Goal: Information Seeking & Learning: Learn about a topic

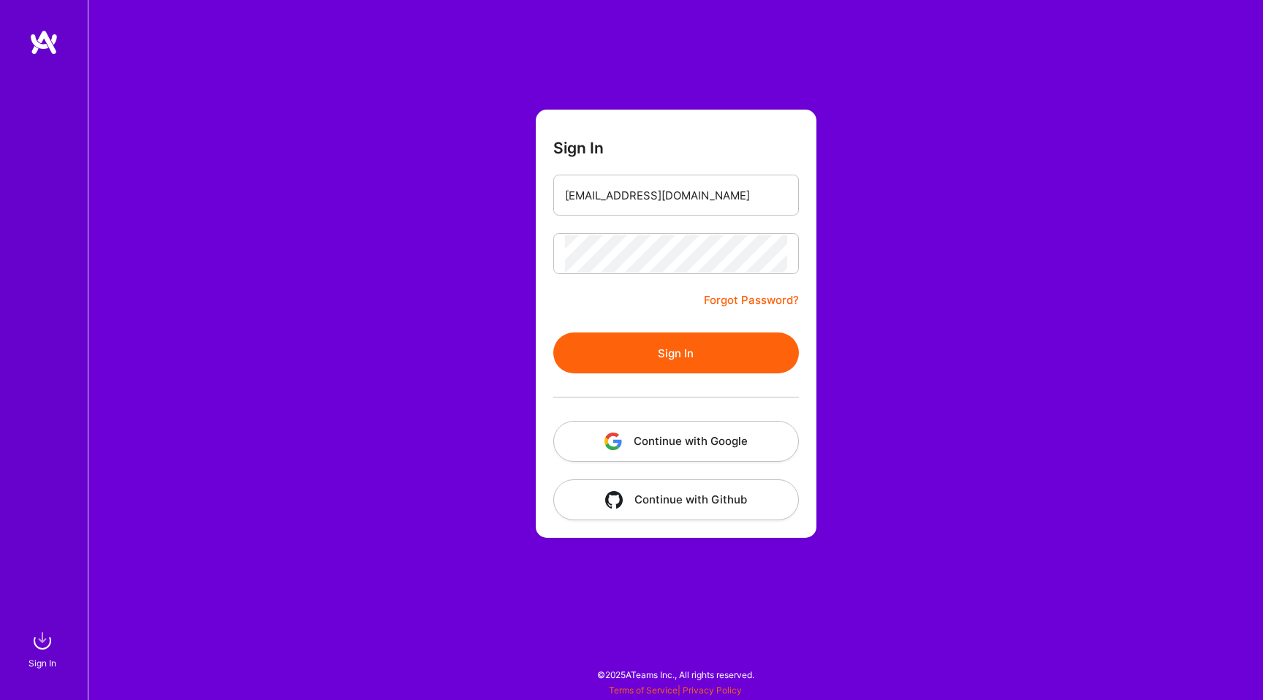
click at [639, 355] on button "Sign In" at bounding box center [676, 353] width 246 height 41
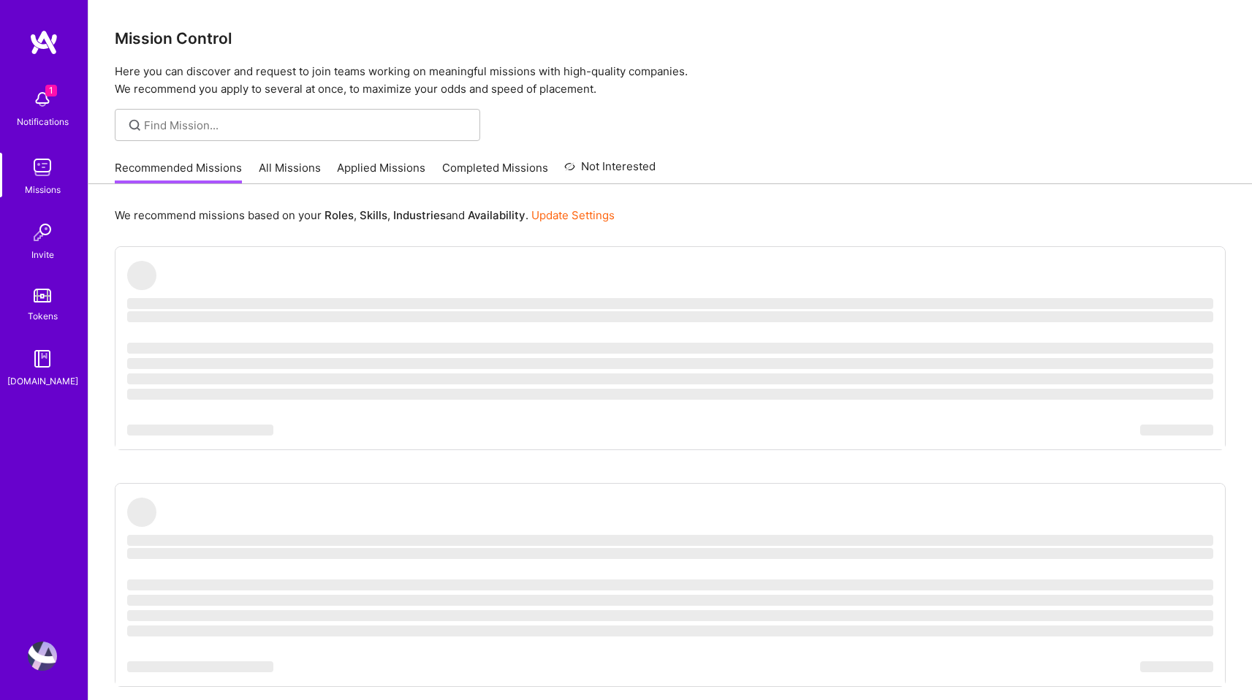
click at [28, 105] on div "1 Notifications" at bounding box center [42, 107] width 91 height 50
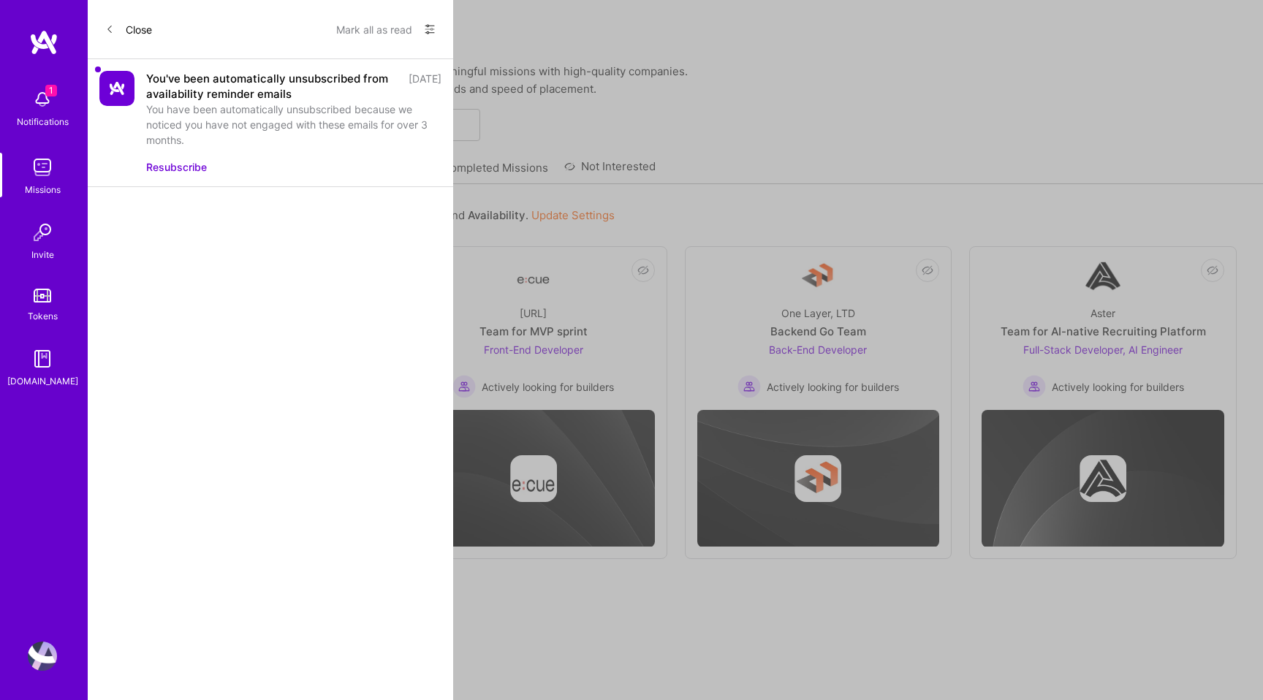
click at [591, 100] on div "1 1 Notifications Missions Invite Tokens [DOMAIN_NAME] Profile Close Mark all a…" at bounding box center [631, 458] width 1263 height 917
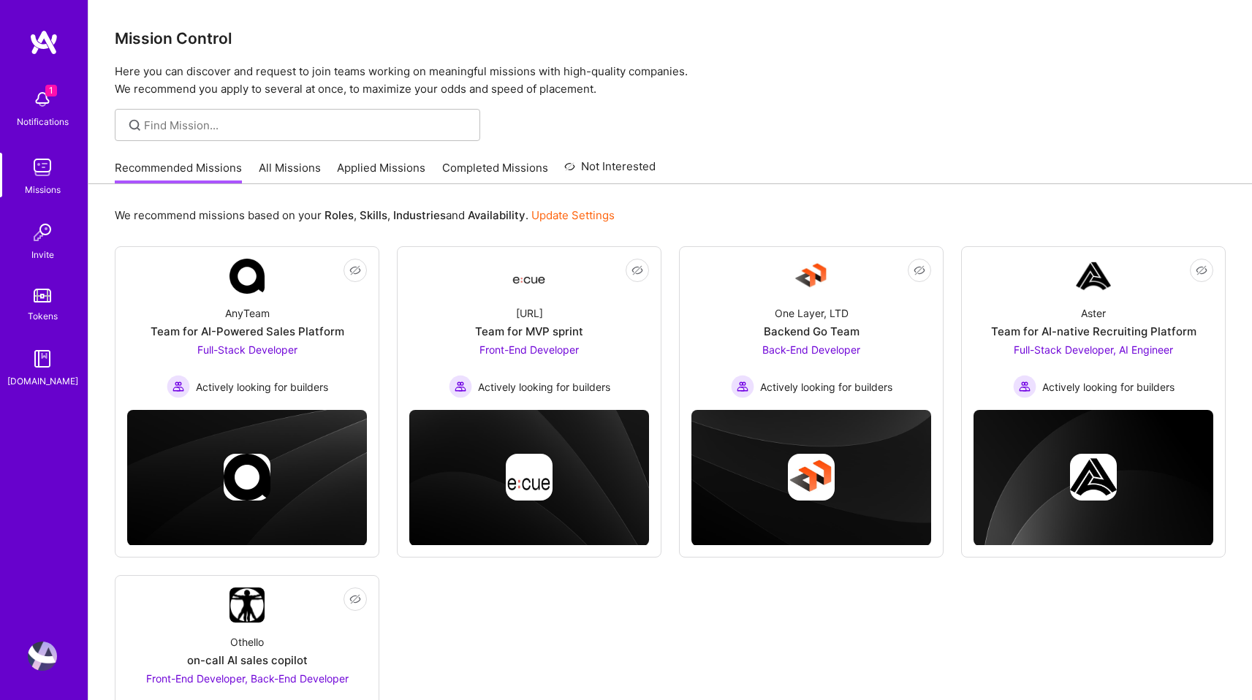
click at [37, 659] on img at bounding box center [42, 656] width 29 height 29
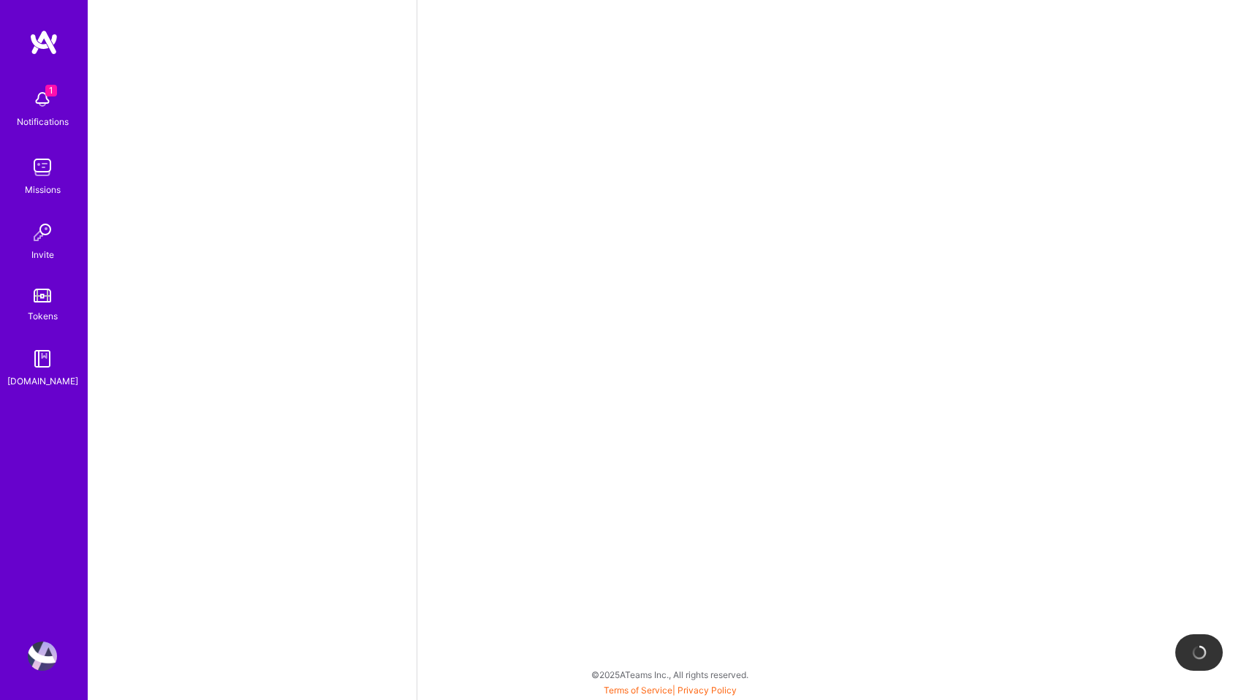
click at [37, 168] on img at bounding box center [42, 167] width 29 height 29
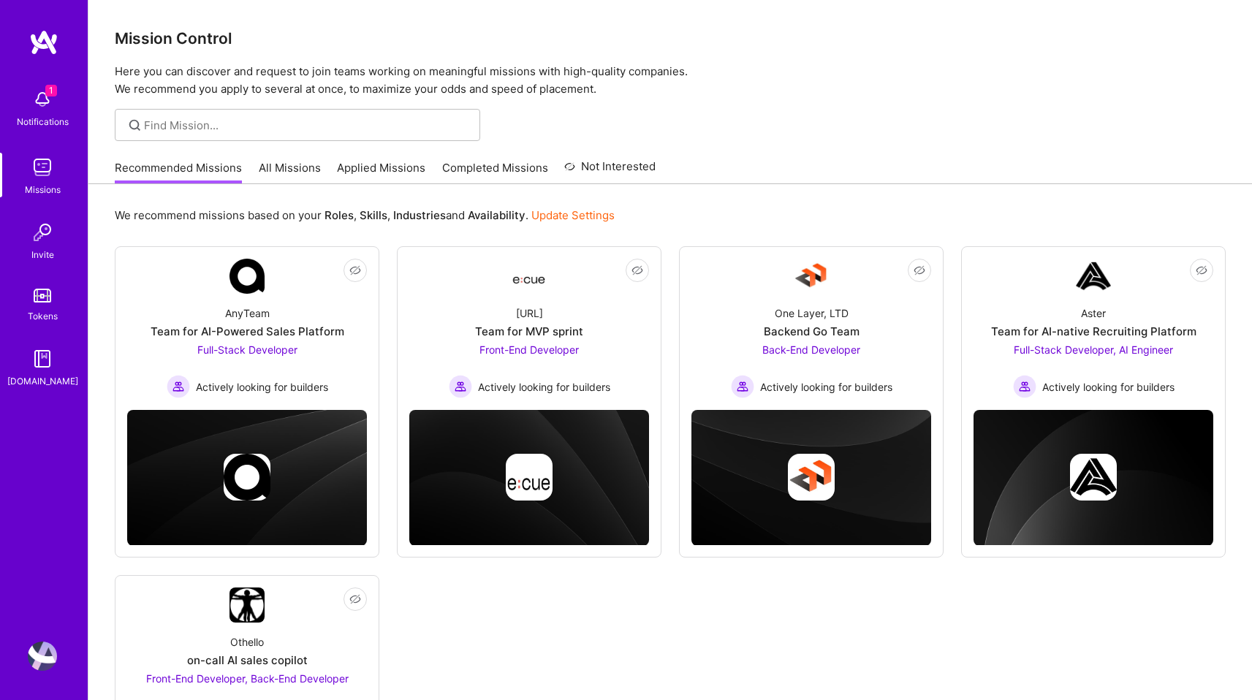
click at [51, 107] on img at bounding box center [42, 99] width 29 height 29
click at [54, 61] on div "1 Notifications Missions Invite Tokens [DOMAIN_NAME]" at bounding box center [44, 325] width 88 height 592
click at [45, 37] on img at bounding box center [43, 42] width 29 height 26
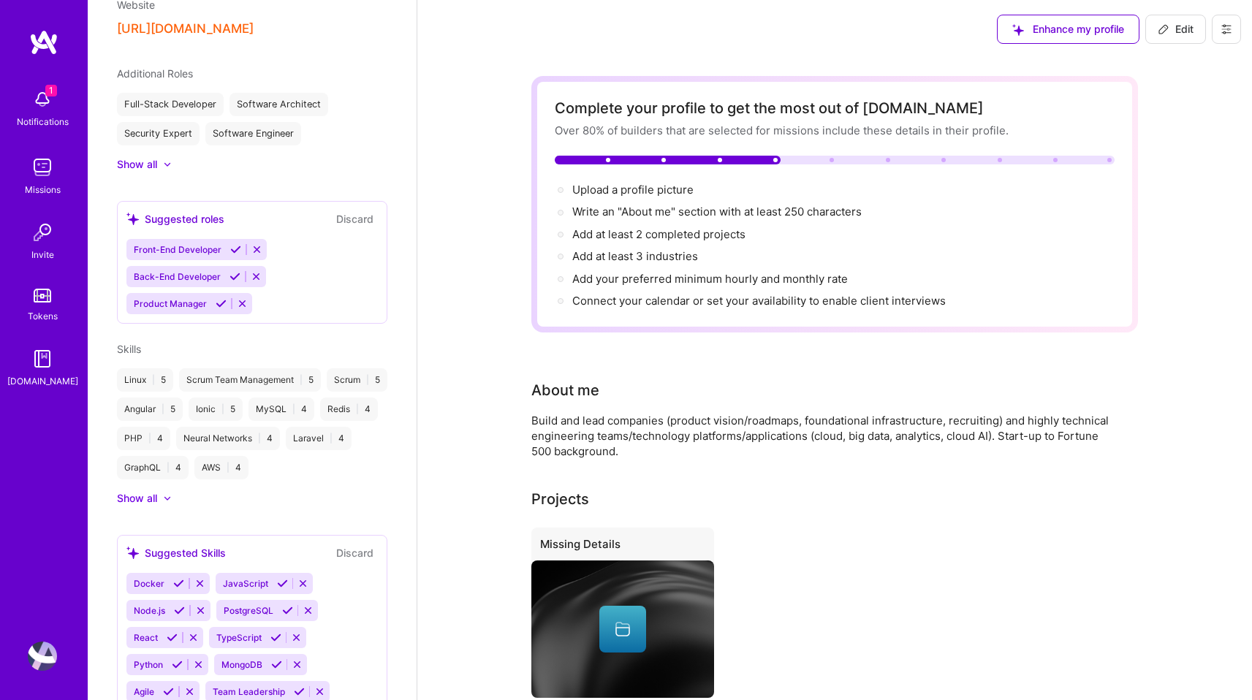
scroll to position [657, 0]
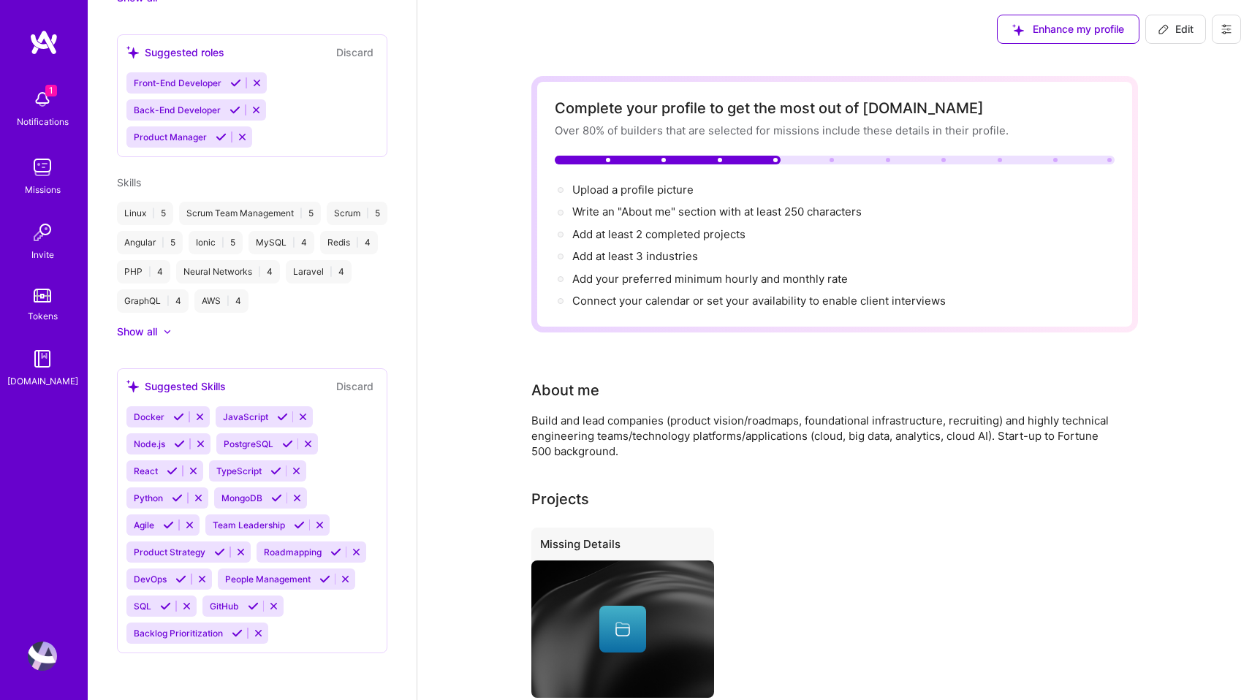
click at [34, 233] on img at bounding box center [42, 232] width 29 height 29
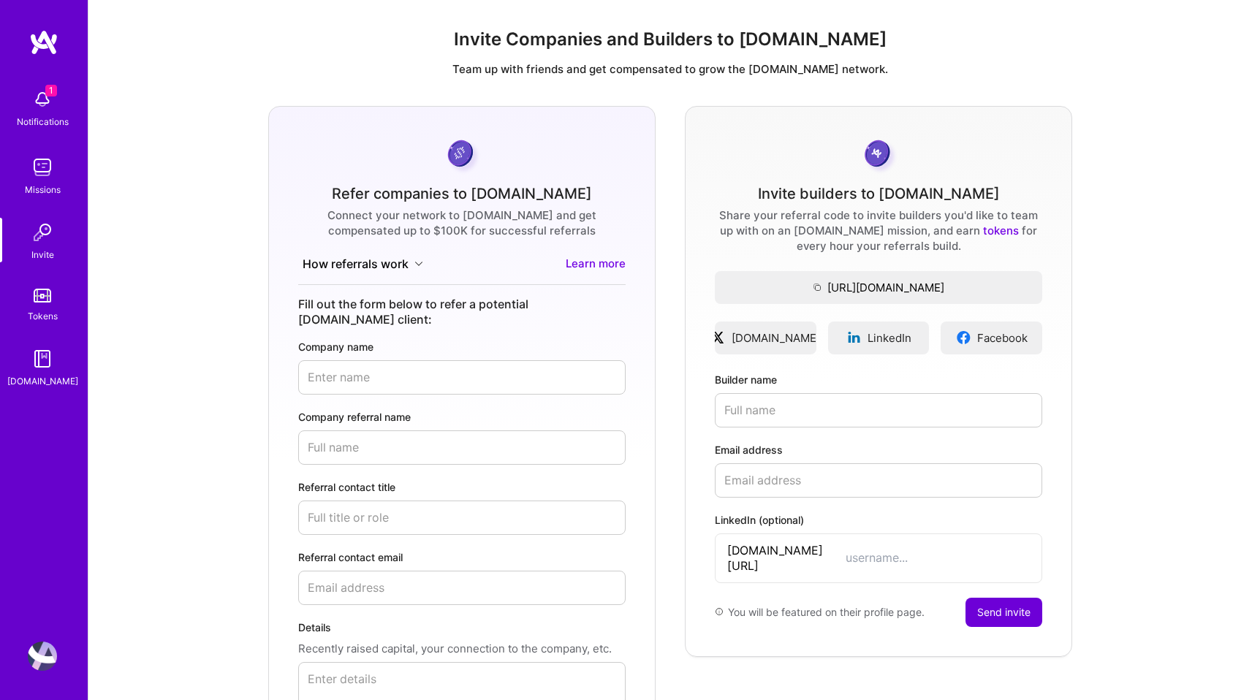
click at [46, 168] on img at bounding box center [42, 167] width 29 height 29
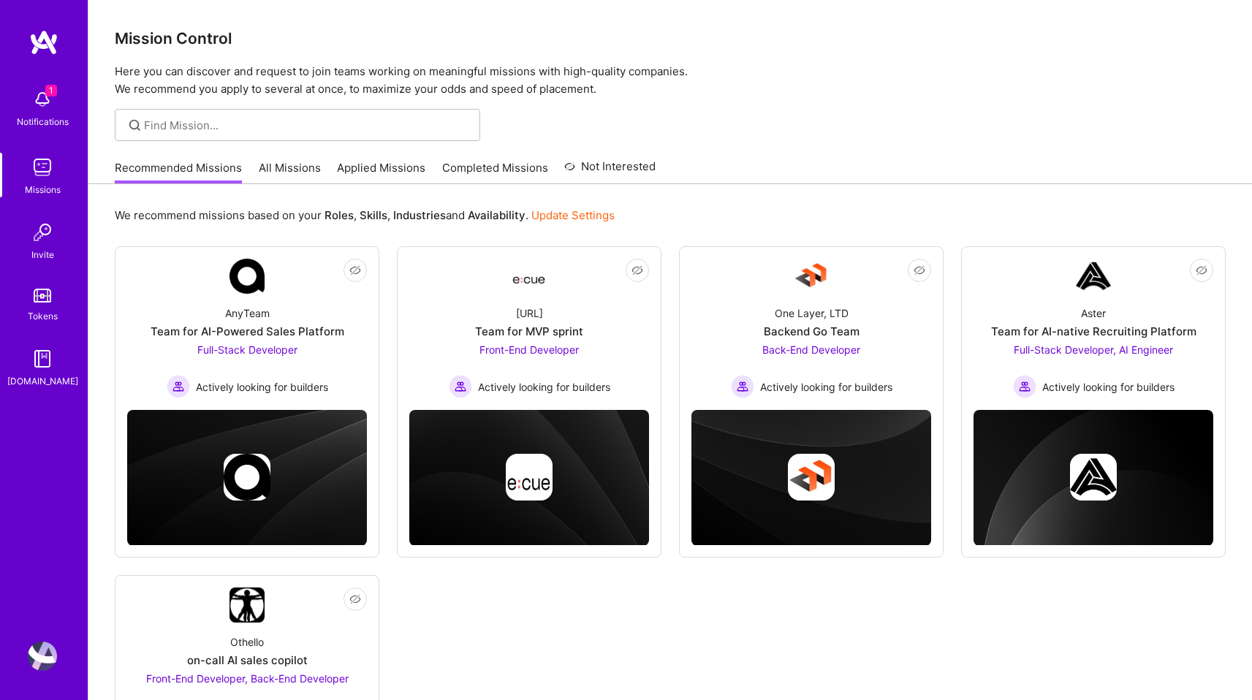
click at [67, 251] on link "Invite" at bounding box center [42, 240] width 91 height 45
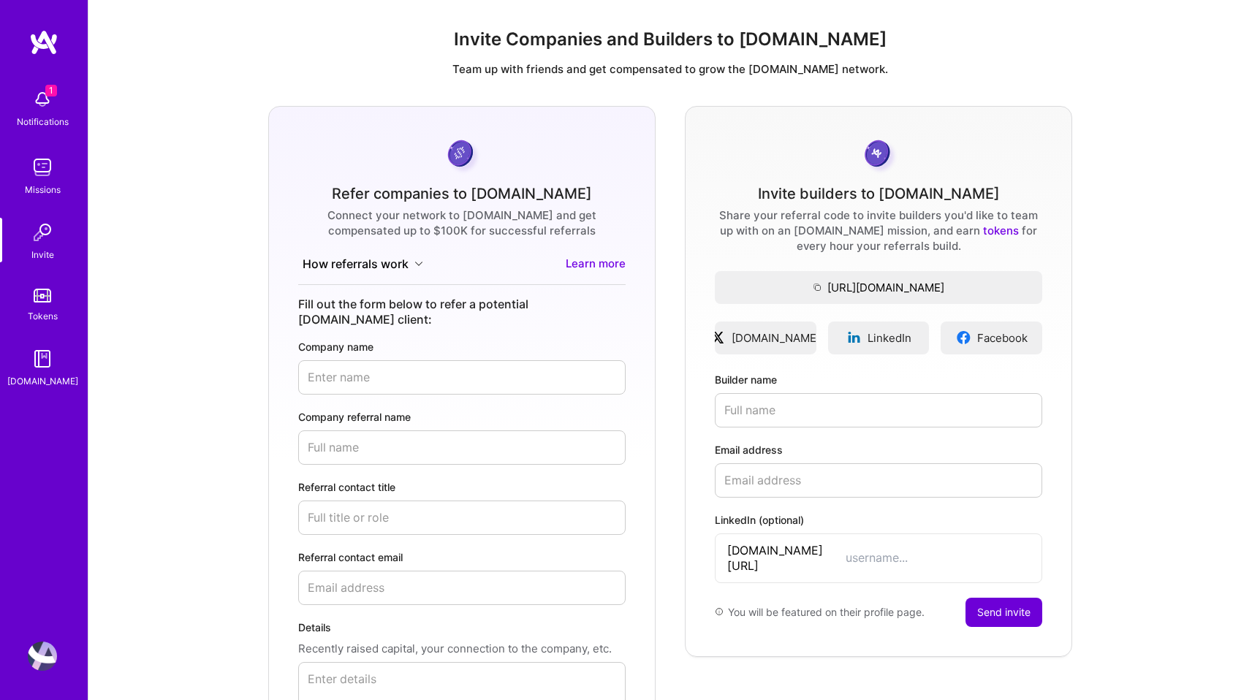
click at [57, 162] on link "Missions" at bounding box center [42, 175] width 91 height 45
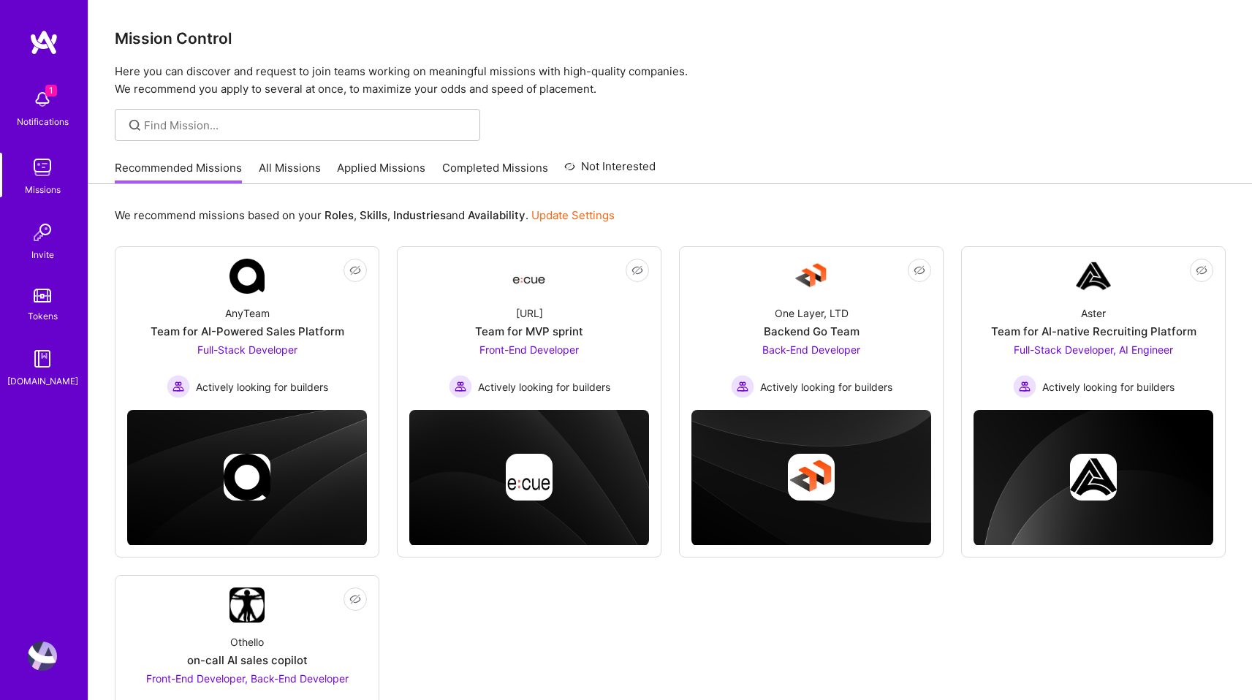
click at [291, 167] on link "All Missions" at bounding box center [290, 172] width 62 height 24
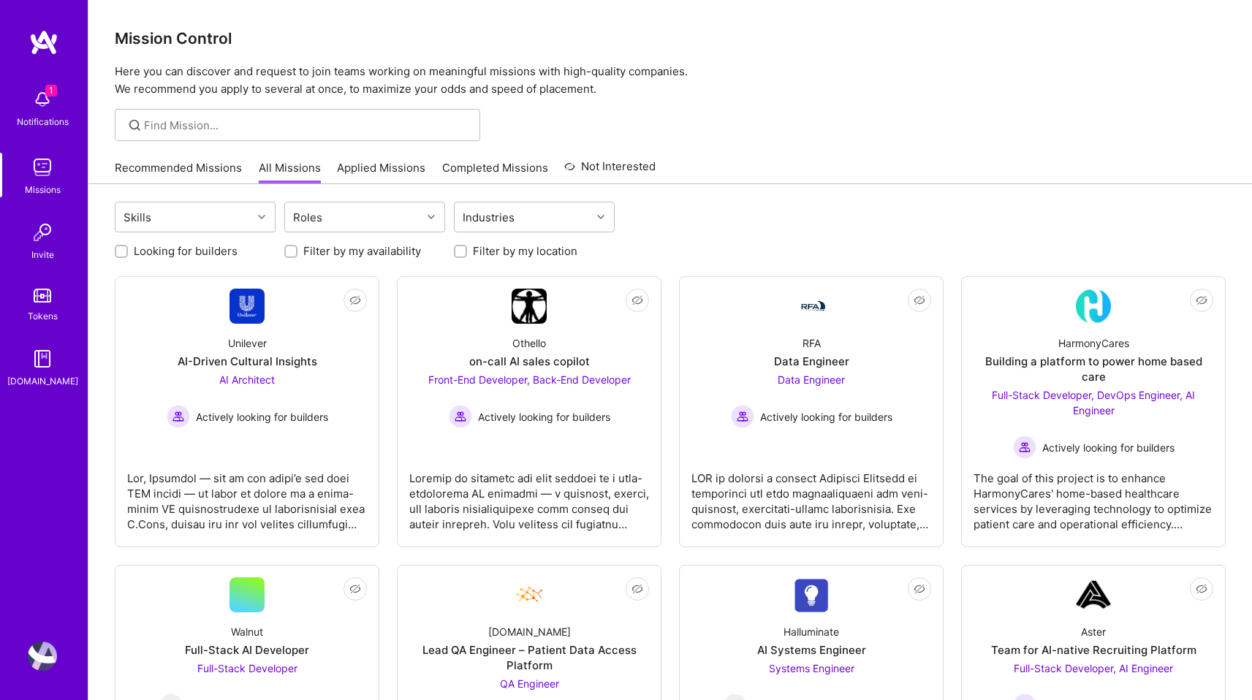
click at [477, 239] on div "Looking for builders Filter by my availability Filter by my location" at bounding box center [670, 247] width 1111 height 23
click at [477, 234] on div "Skills Roles Industries" at bounding box center [670, 219] width 1111 height 34
click at [324, 222] on div "Roles" at bounding box center [308, 217] width 37 height 21
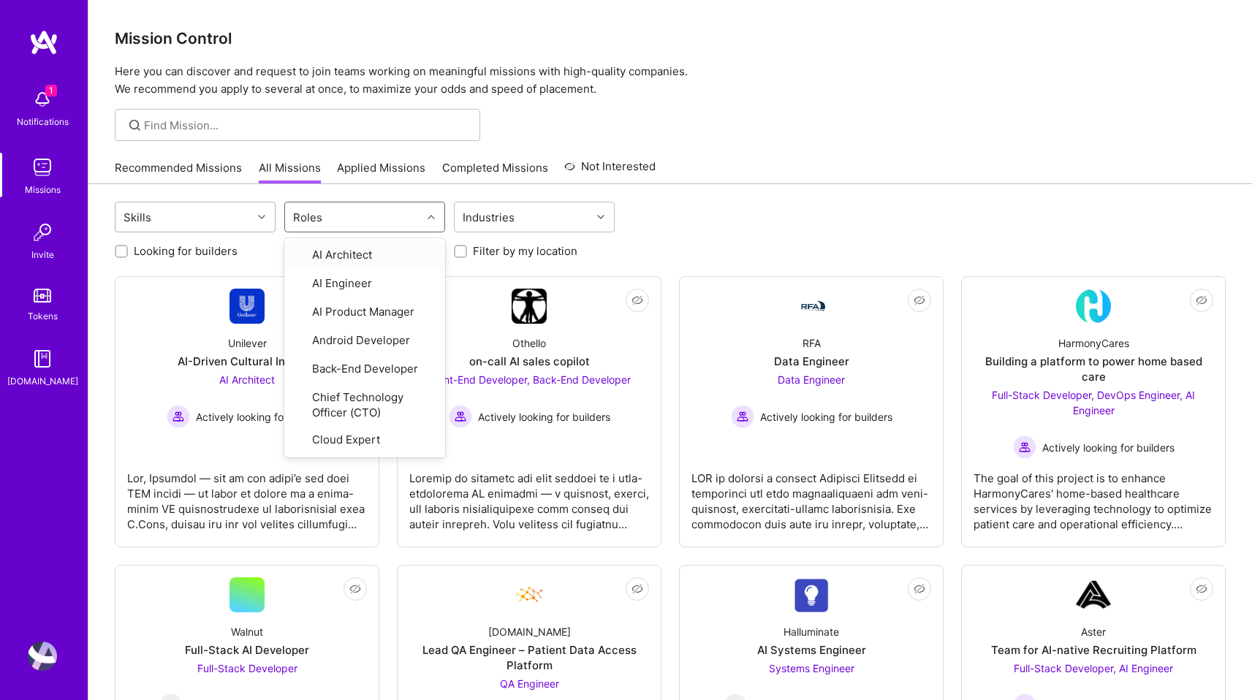
click at [201, 231] on div "Skills" at bounding box center [184, 217] width 137 height 29
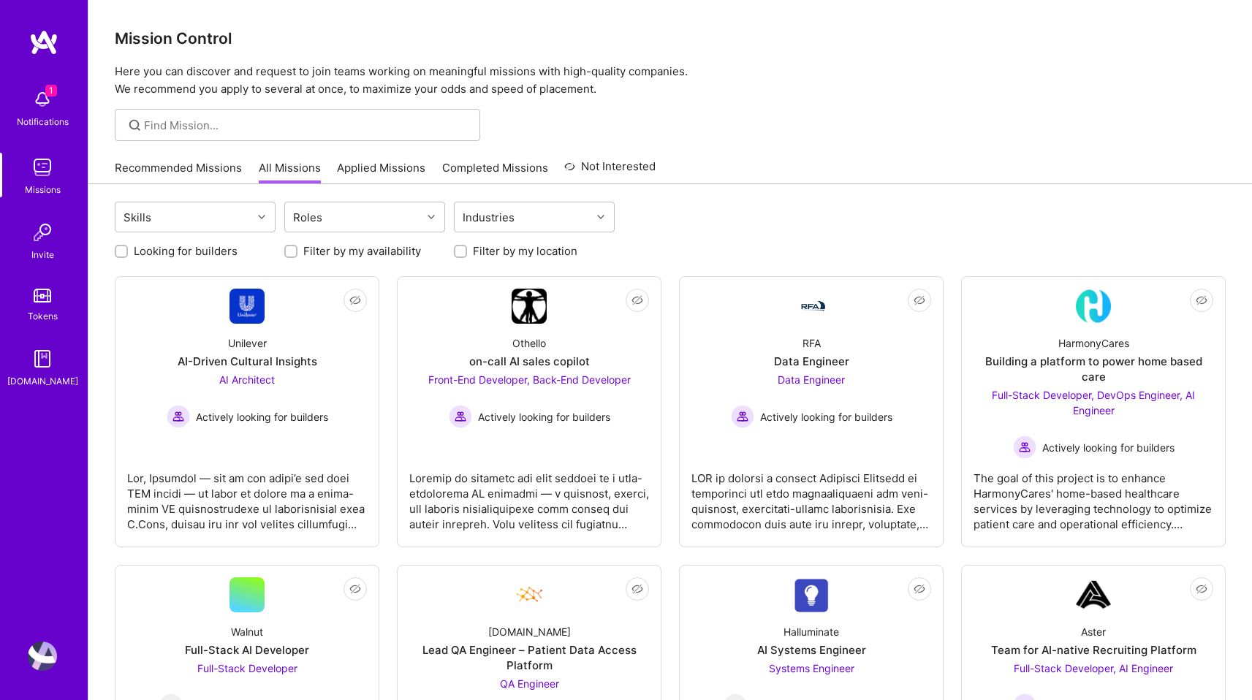
click at [650, 246] on div "Looking for builders Filter by my availability Filter by my location" at bounding box center [670, 247] width 1111 height 23
click at [394, 175] on link "Applied Missions" at bounding box center [381, 172] width 88 height 24
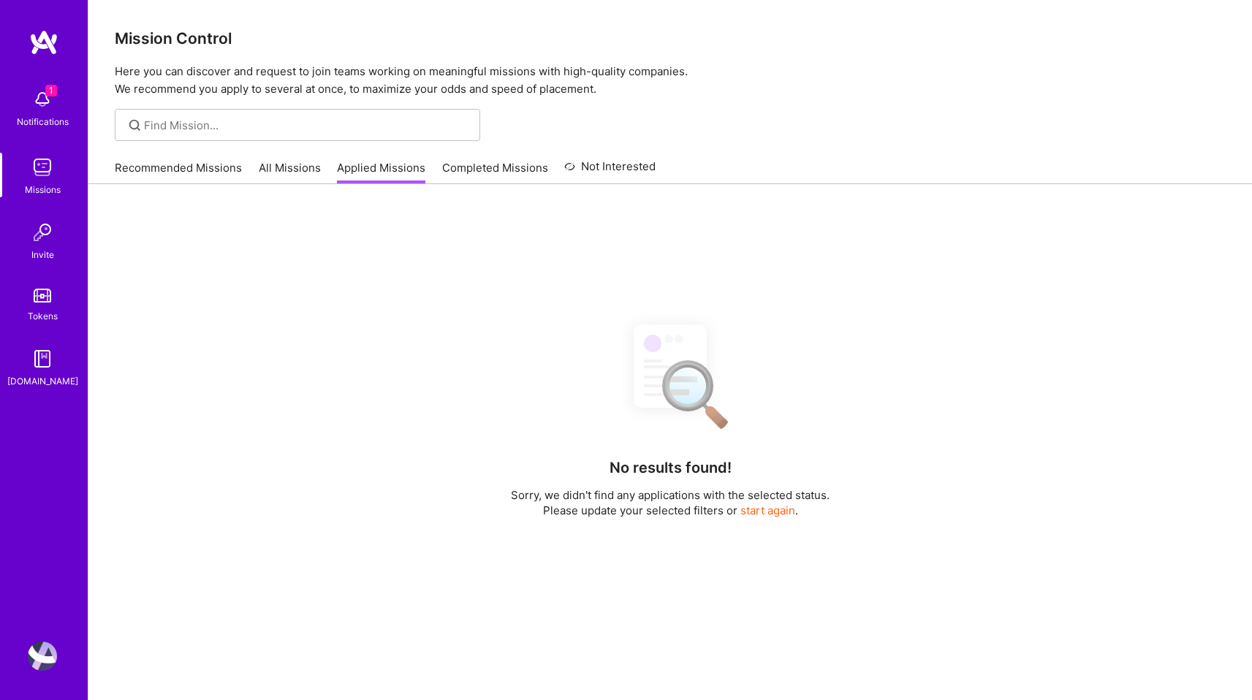
click at [601, 176] on link "Not Interested" at bounding box center [609, 171] width 91 height 26
click at [268, 181] on link "All Missions" at bounding box center [290, 172] width 62 height 24
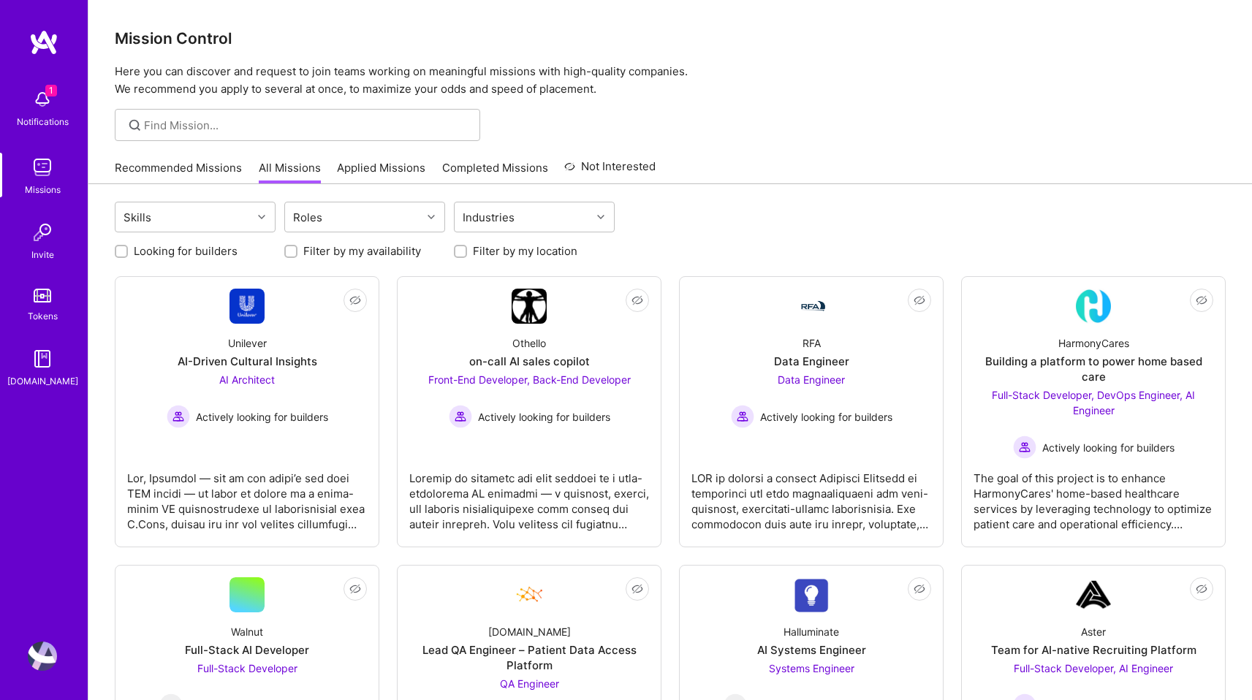
click at [184, 241] on div "Looking for builders Filter by my availability Filter by my location" at bounding box center [670, 247] width 1111 height 23
click at [202, 254] on label "Looking for builders" at bounding box center [186, 250] width 104 height 15
click at [128, 254] on input "Looking for builders" at bounding box center [123, 252] width 10 height 10
checkbox input "true"
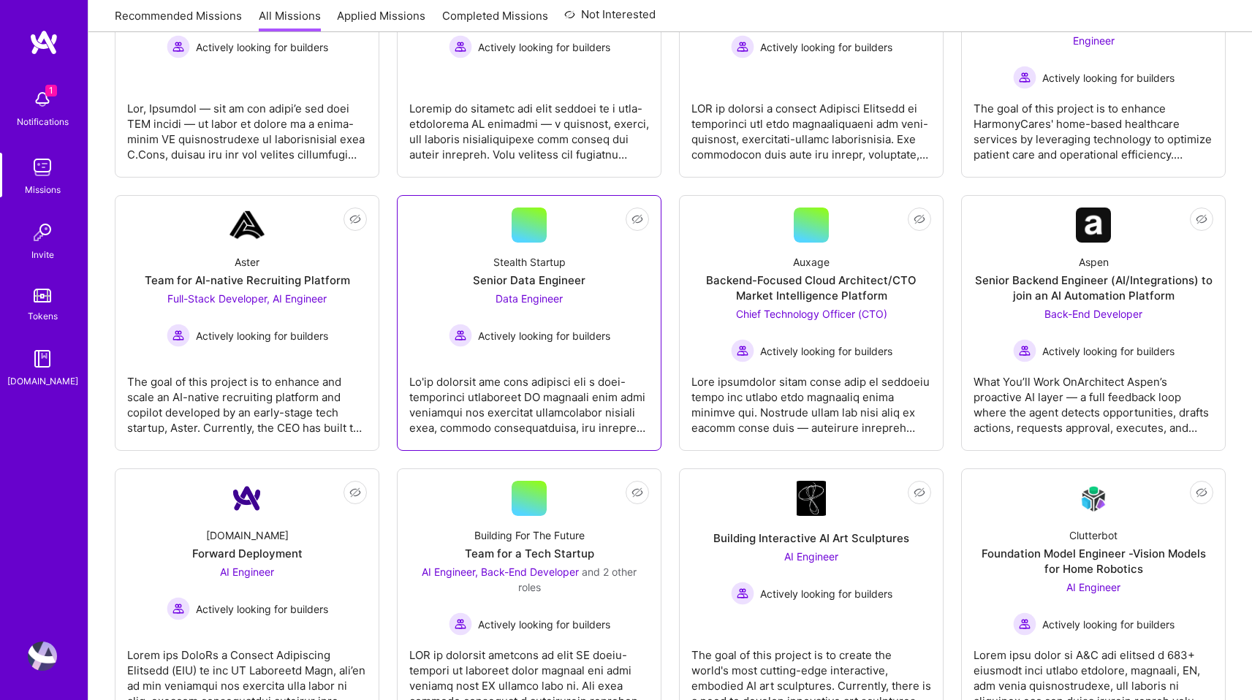
scroll to position [550, 0]
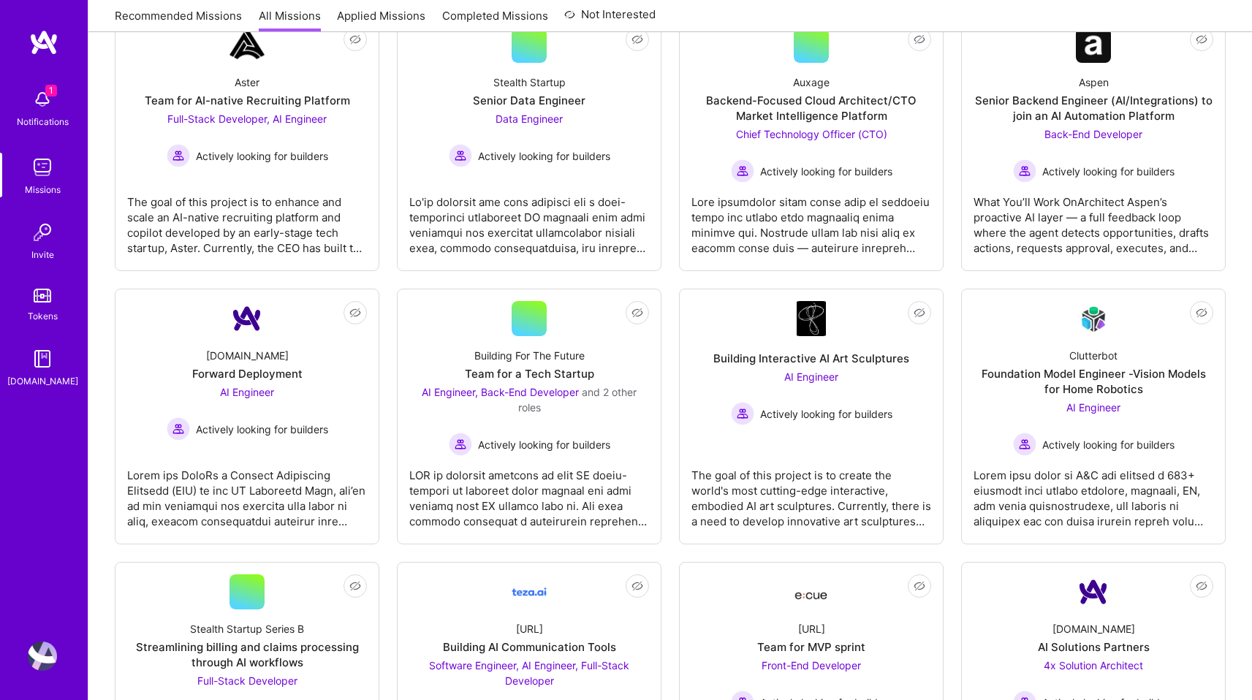
click at [63, 237] on link "Invite" at bounding box center [42, 240] width 91 height 45
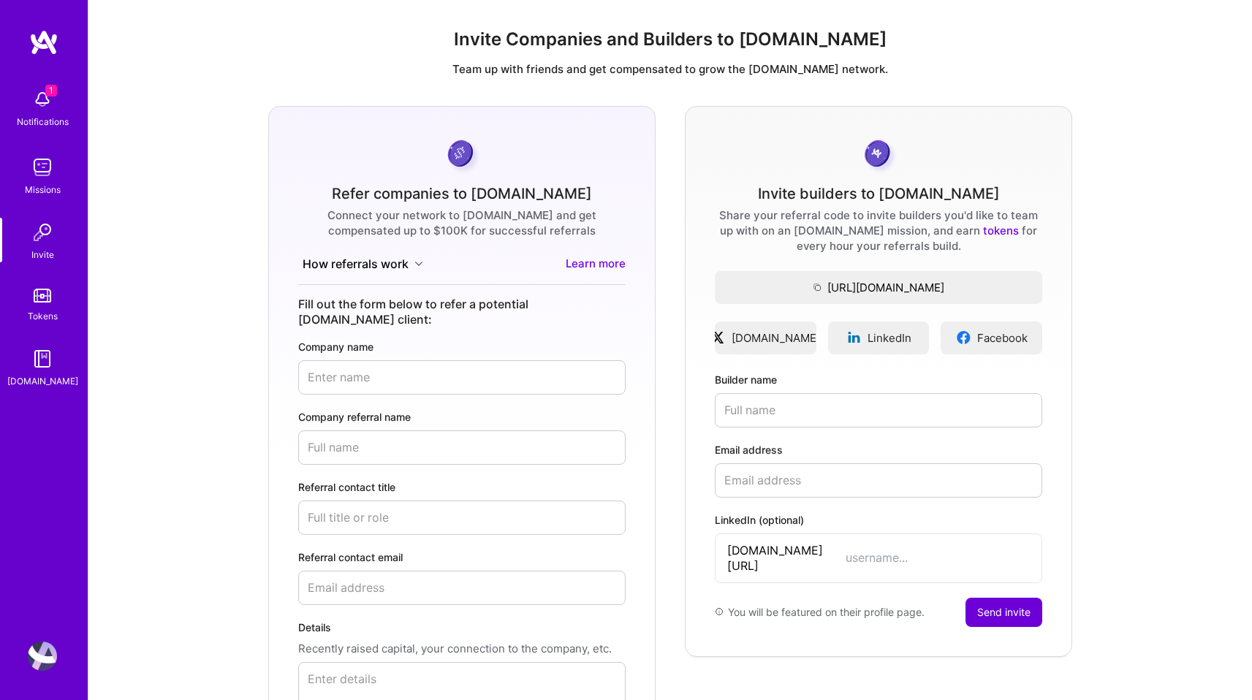
click at [56, 287] on link "Tokens" at bounding box center [42, 303] width 91 height 41
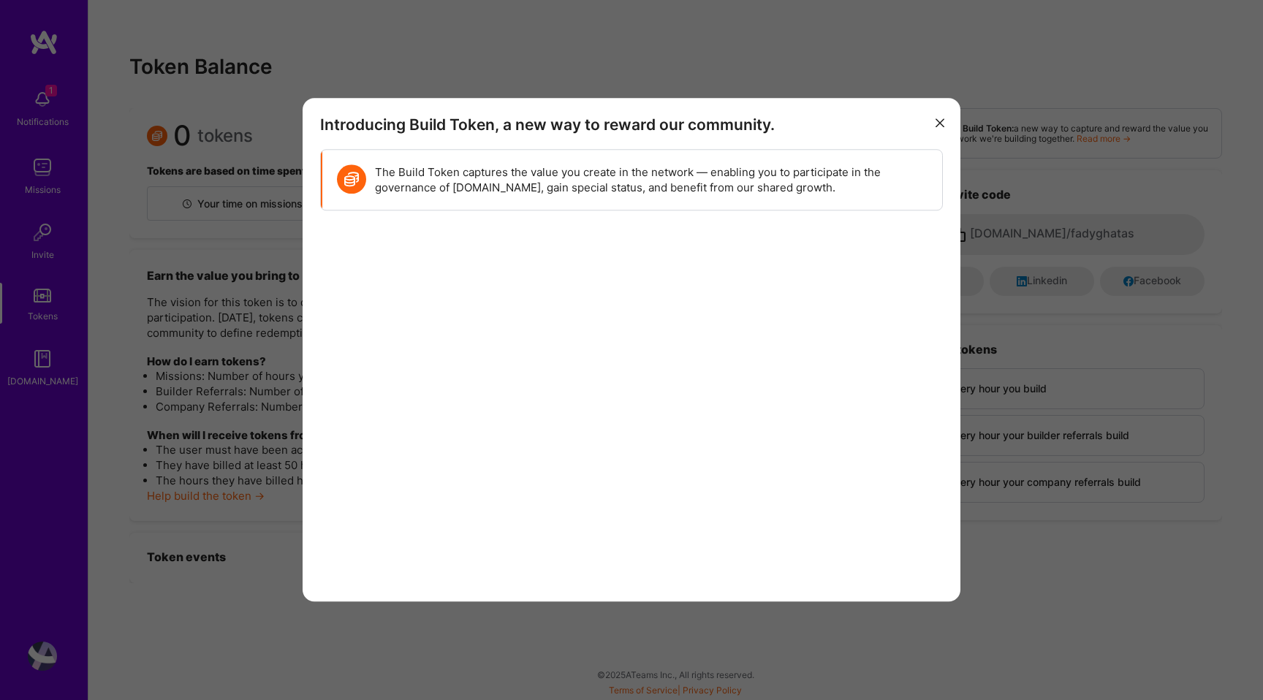
click at [953, 127] on div "Introducing Build Token, a new way to reward our community. The Build Token cap…" at bounding box center [632, 350] width 658 height 504
click at [934, 124] on button "modal" at bounding box center [940, 122] width 18 height 24
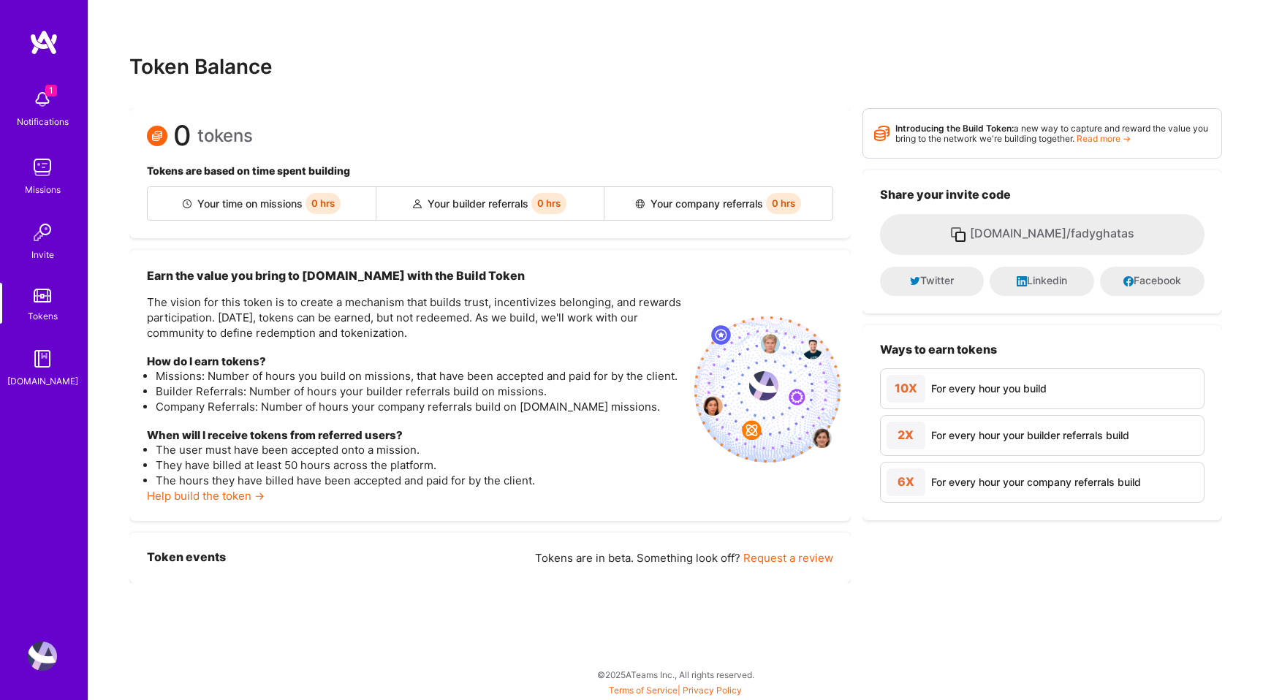
click at [28, 306] on link "Tokens" at bounding box center [42, 303] width 91 height 41
click at [61, 236] on link "Invite" at bounding box center [42, 240] width 91 height 45
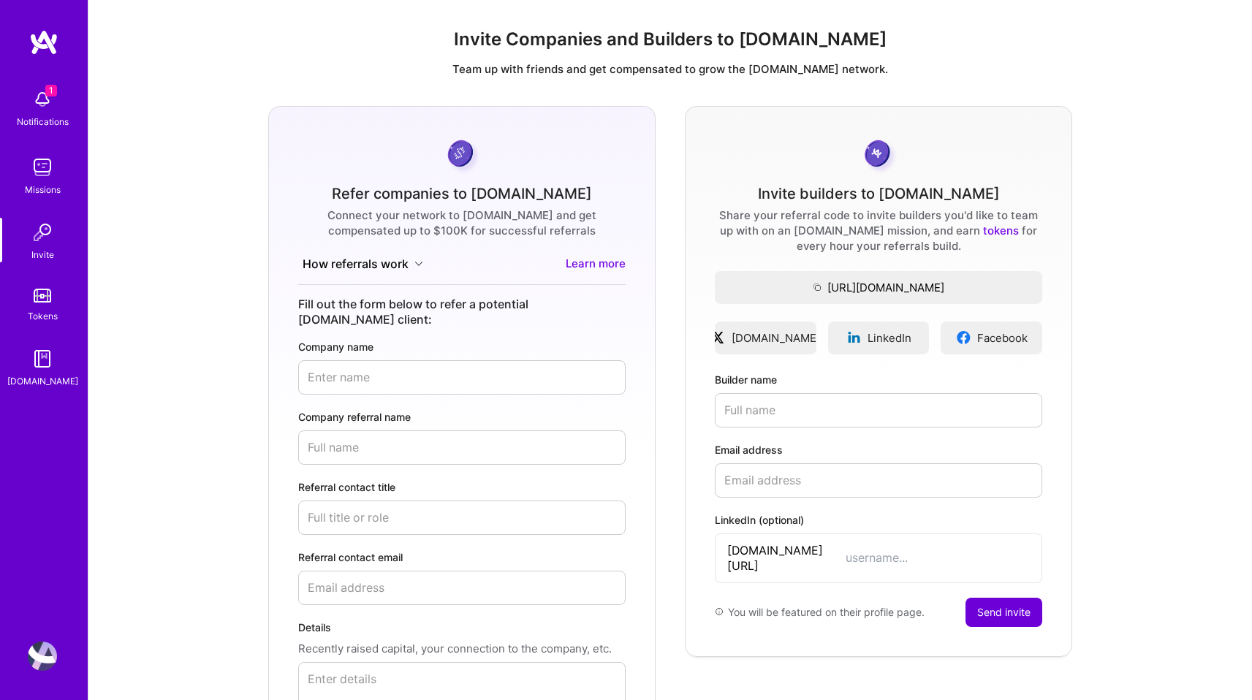
click at [56, 177] on img at bounding box center [42, 167] width 29 height 29
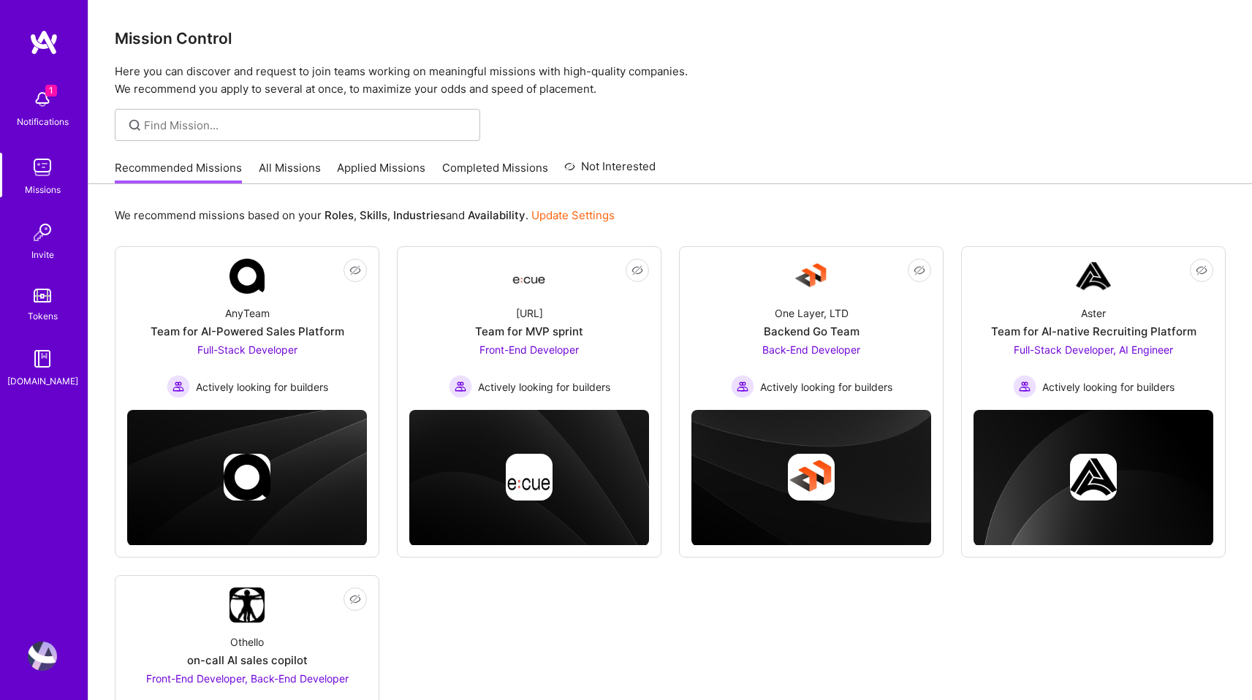
click at [53, 120] on div "Notifications" at bounding box center [43, 121] width 52 height 15
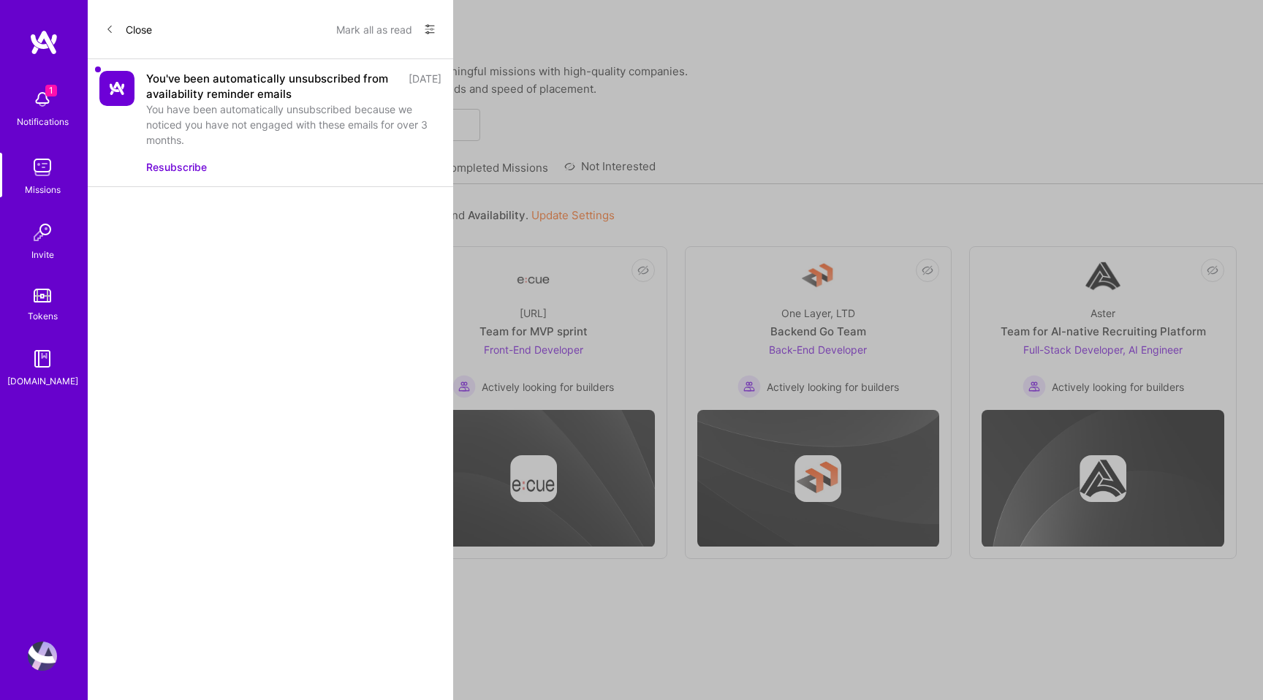
click at [445, 92] on div "You've been automatically unsubscribed from availability reminder emails [DATE]…" at bounding box center [271, 123] width 366 height 128
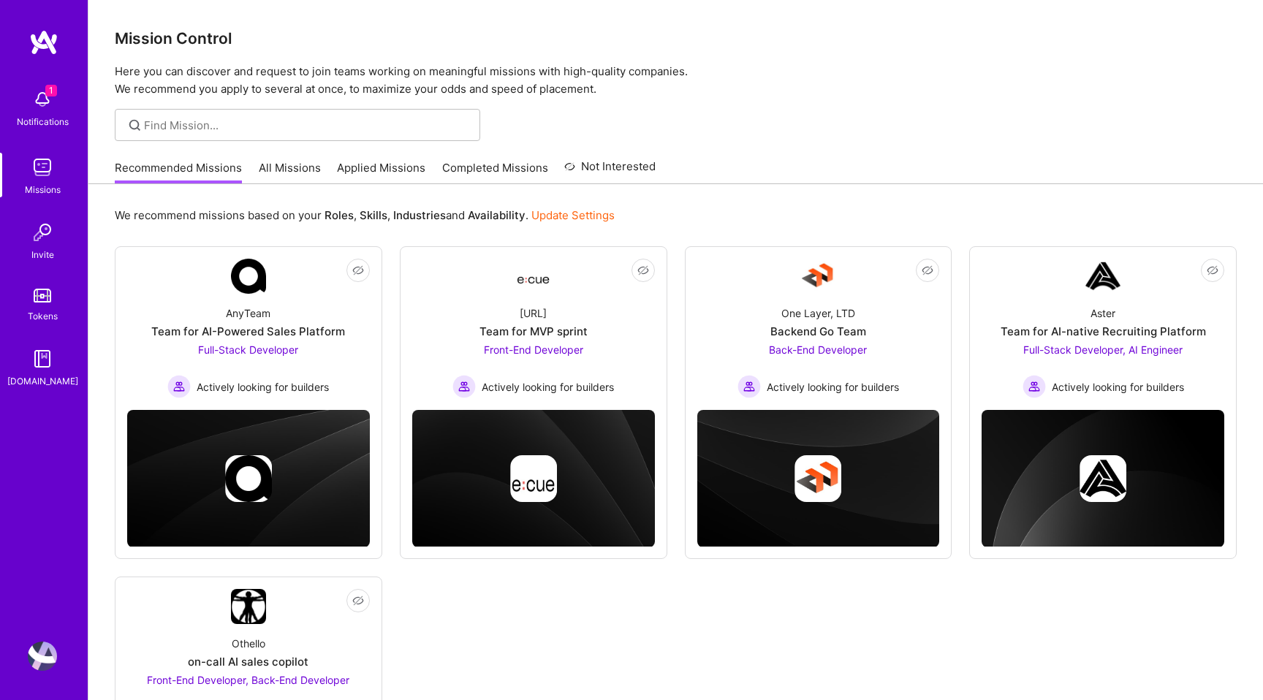
click at [561, 126] on div "1 1 Notifications Missions Invite Tokens [DOMAIN_NAME] Profile Close Mark all a…" at bounding box center [631, 458] width 1263 height 917
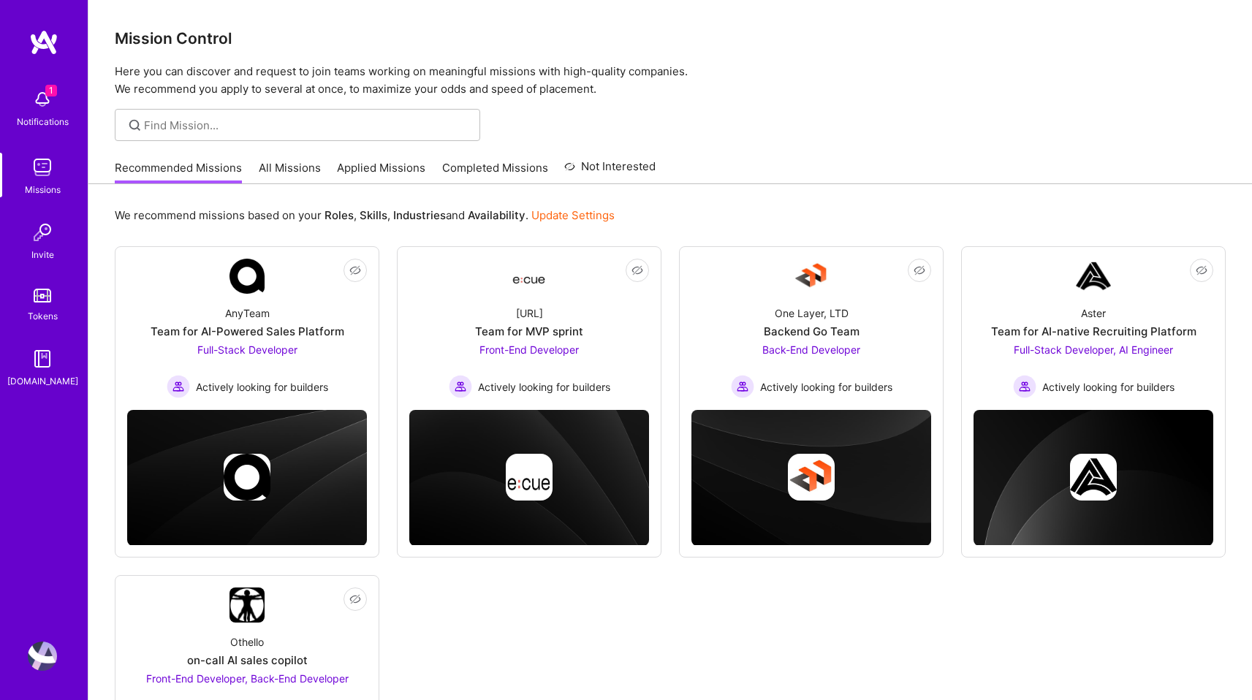
click at [866, 644] on div "Not Interested AnyTeam Team for AI-Powered Sales Platform Full-Stack Developer …" at bounding box center [670, 566] width 1111 height 640
click at [559, 361] on div "Front-End Developer Actively looking for builders" at bounding box center [530, 370] width 162 height 56
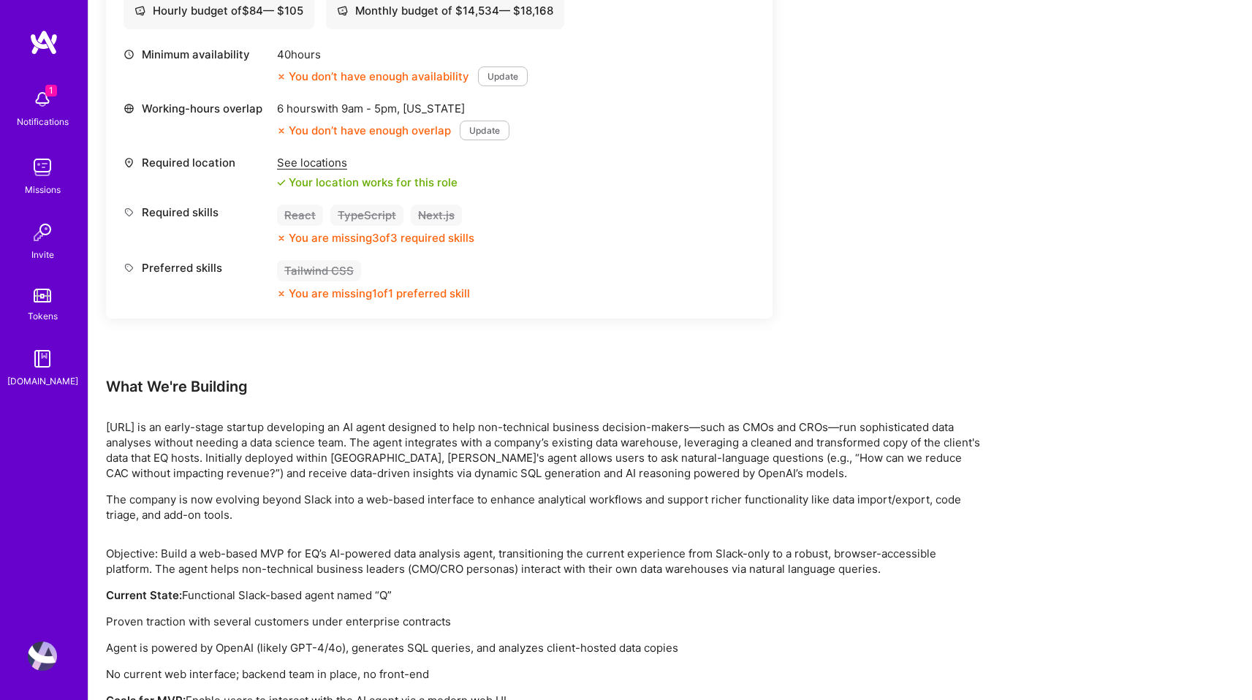
scroll to position [801, 0]
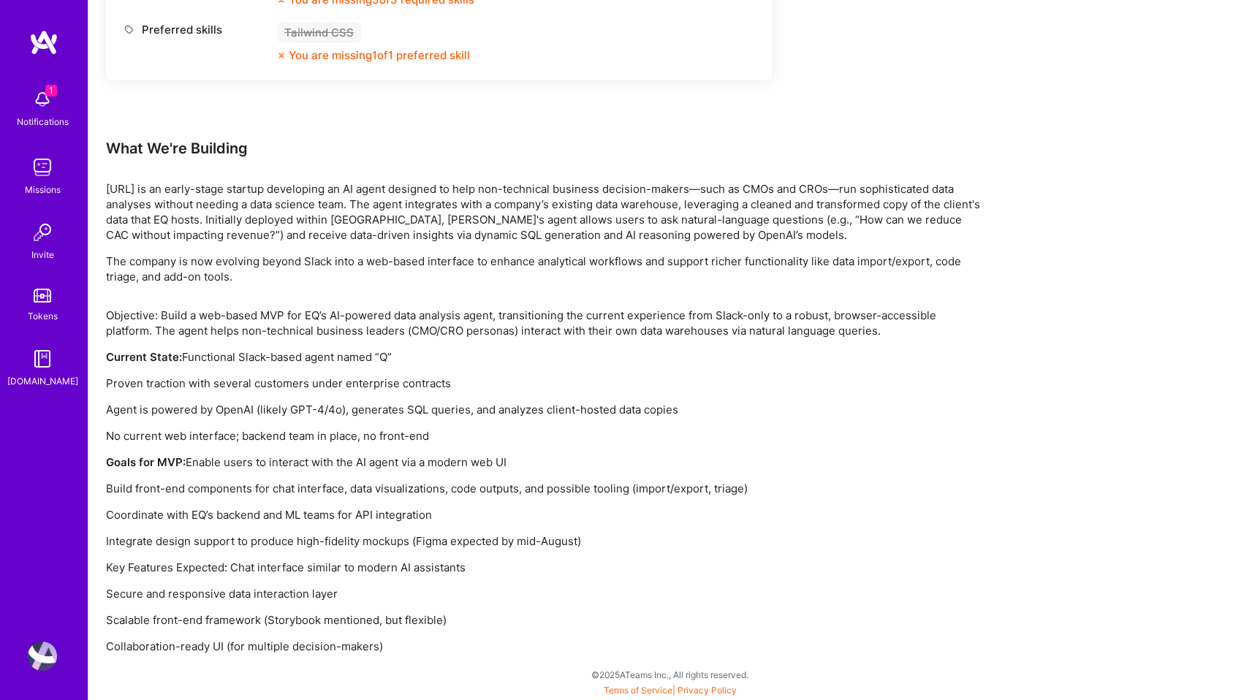
click at [151, 459] on strong "Goals for MVP:" at bounding box center [146, 462] width 80 height 14
click at [161, 442] on p "No current web interface; backend team in place, no front-end" at bounding box center [544, 435] width 877 height 15
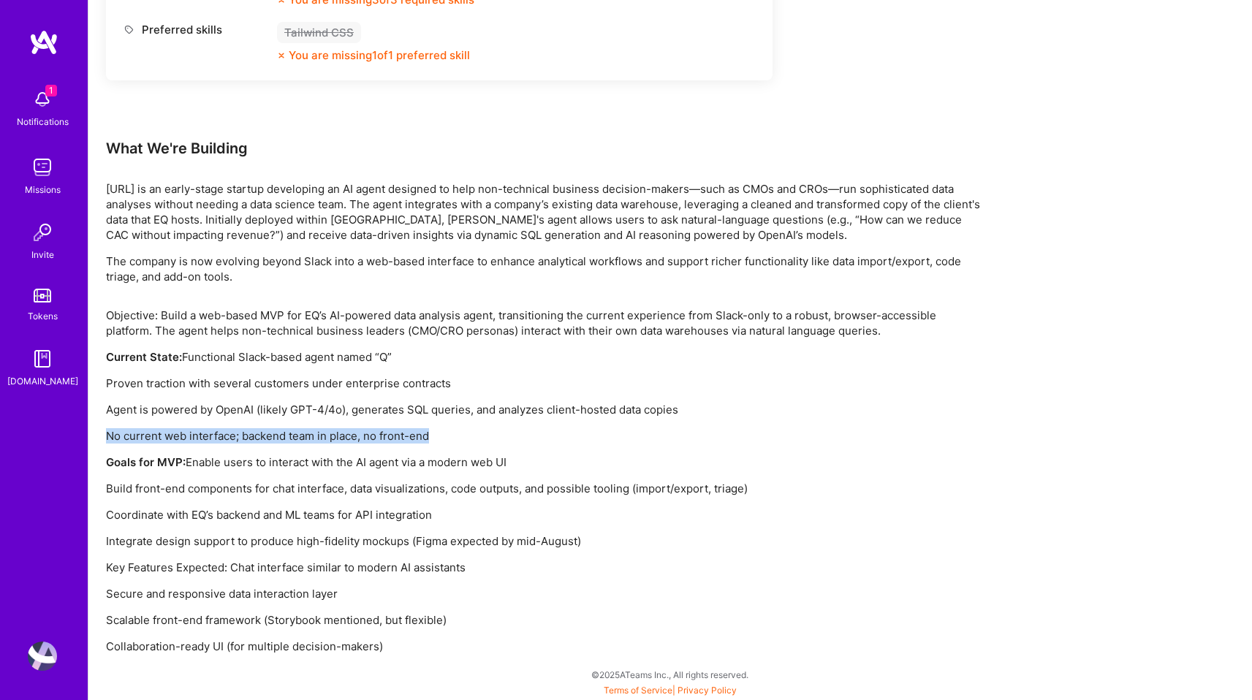
click at [161, 442] on p "No current web interface; backend team in place, no front-end" at bounding box center [544, 435] width 877 height 15
click at [300, 399] on div "Objective: Build a web-based MVP for EQ’s AI-powered data analysis agent, trans…" at bounding box center [544, 481] width 877 height 347
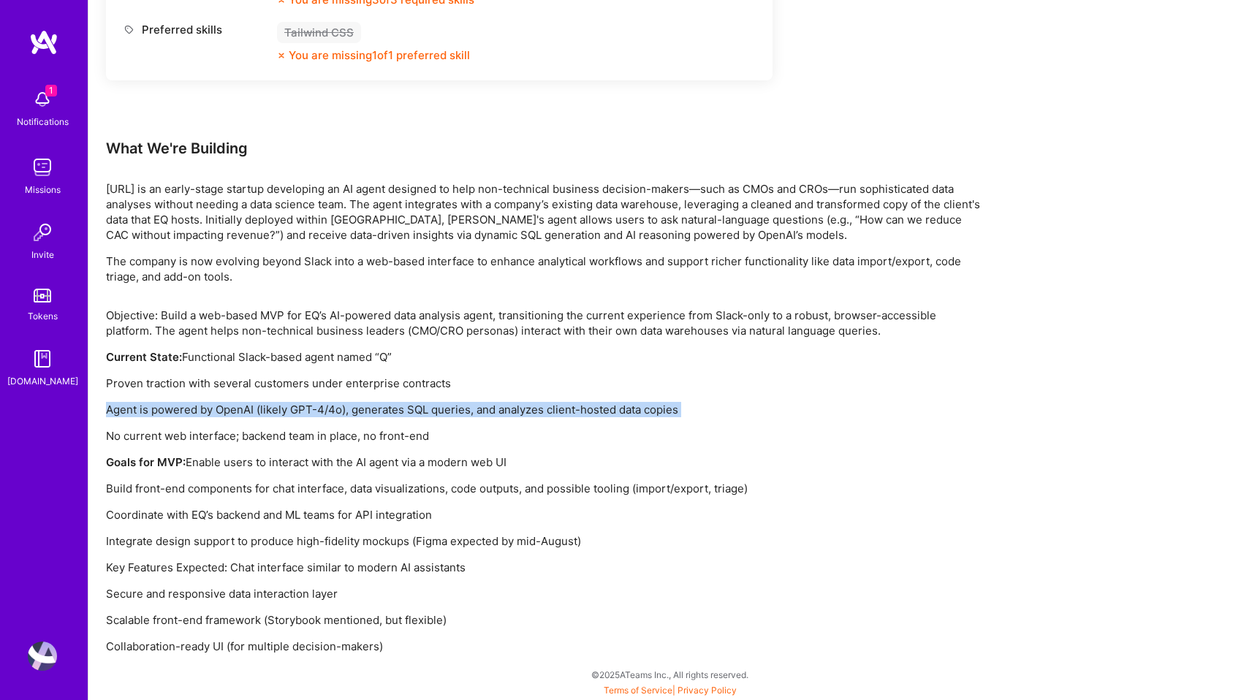
click at [300, 399] on div "Objective: Build a web-based MVP for EQ’s AI-powered data analysis agent, trans…" at bounding box center [544, 481] width 877 height 347
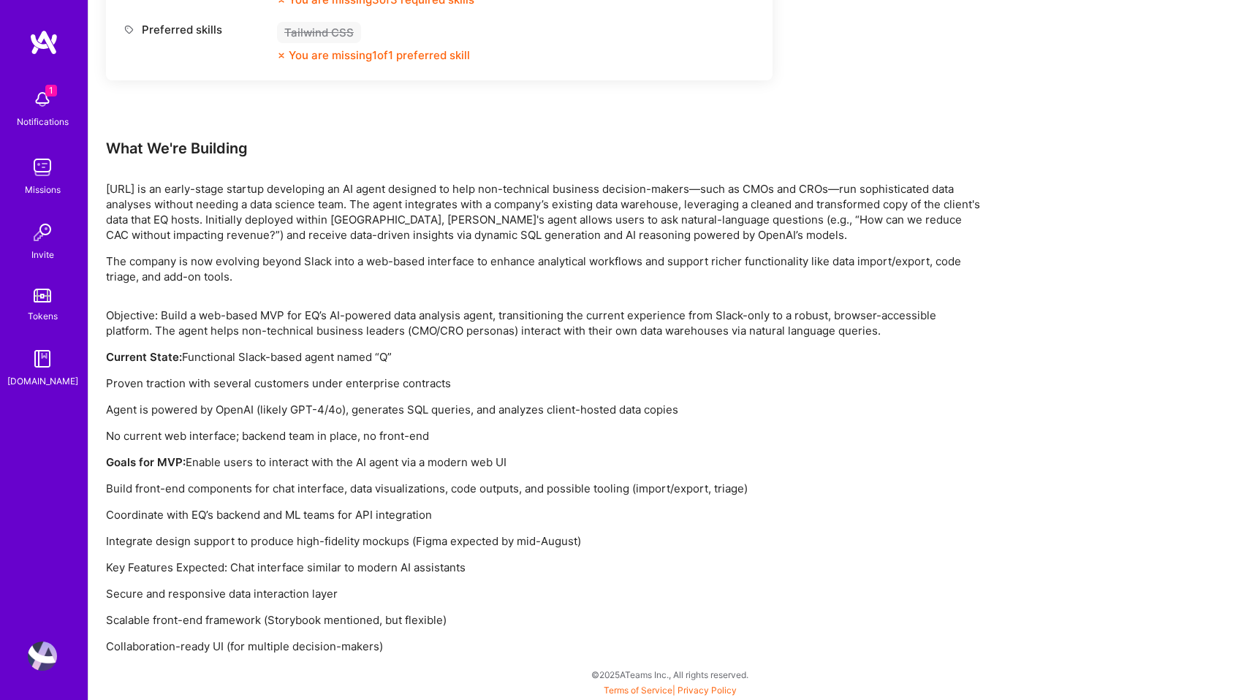
click at [304, 409] on p "Agent is powered by OpenAI (likely GPT-4/4o), generates SQL queries, and analyz…" at bounding box center [544, 409] width 877 height 15
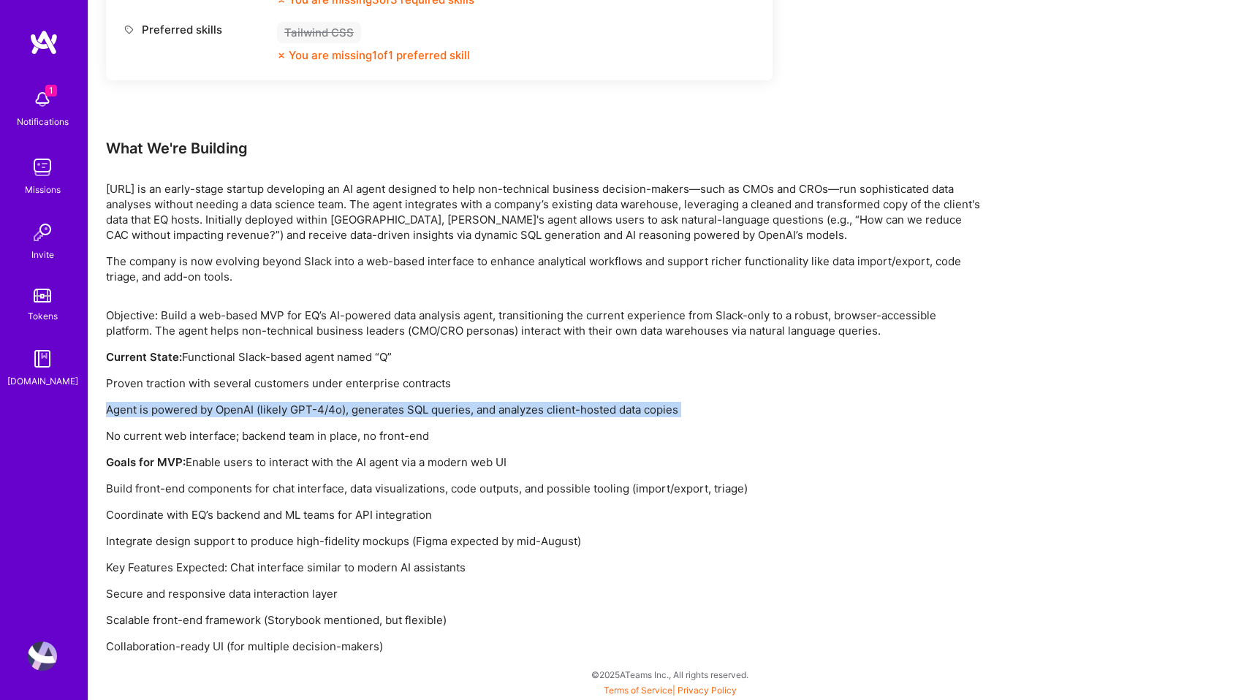
click at [304, 409] on p "Agent is powered by OpenAI (likely GPT-4/4o), generates SQL queries, and analyz…" at bounding box center [544, 409] width 877 height 15
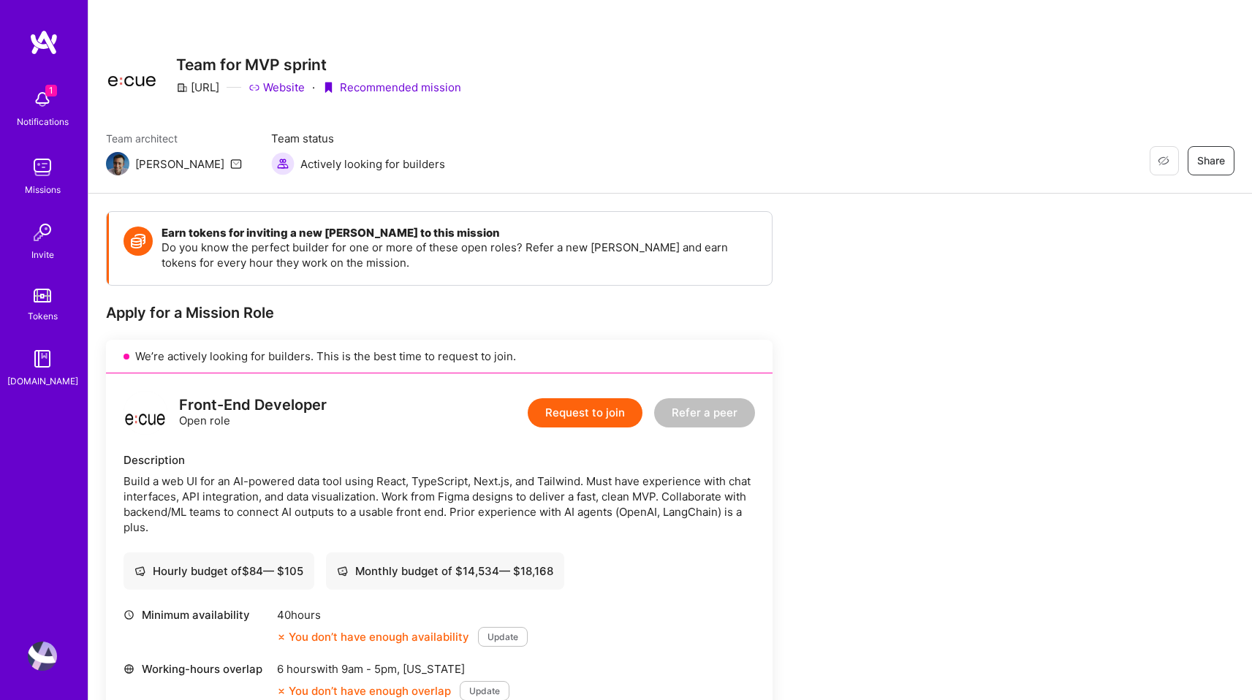
scroll to position [0, 0]
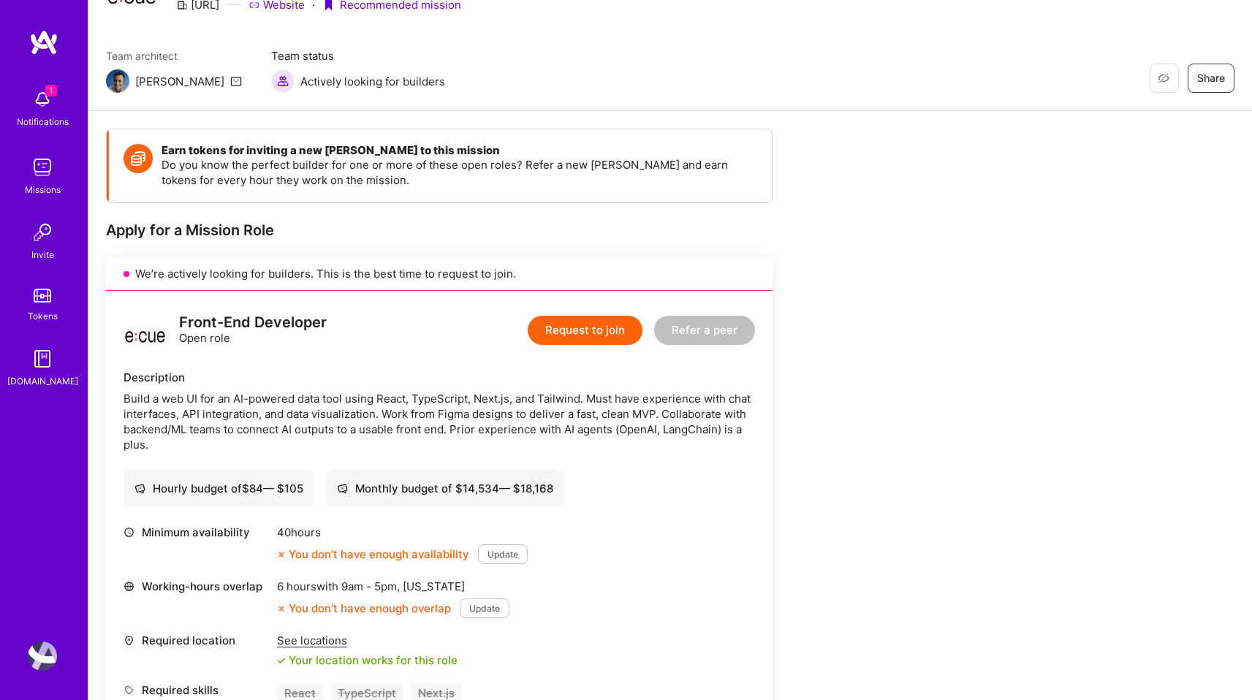
scroll to position [268, 0]
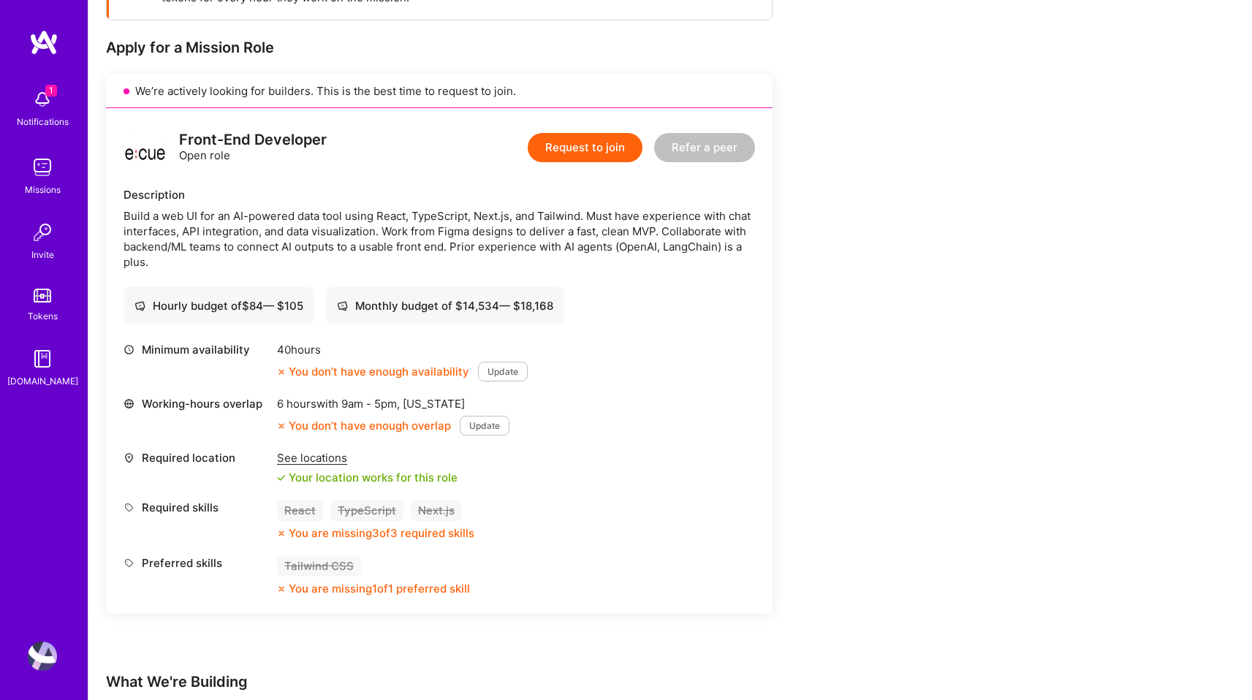
click at [301, 309] on div "Hourly budget of $ 84 — $ 105" at bounding box center [219, 305] width 169 height 15
click at [484, 408] on div "6 hours with 9am - 5pm , [US_STATE] You don’t have enough overlap Update" at bounding box center [393, 415] width 232 height 39
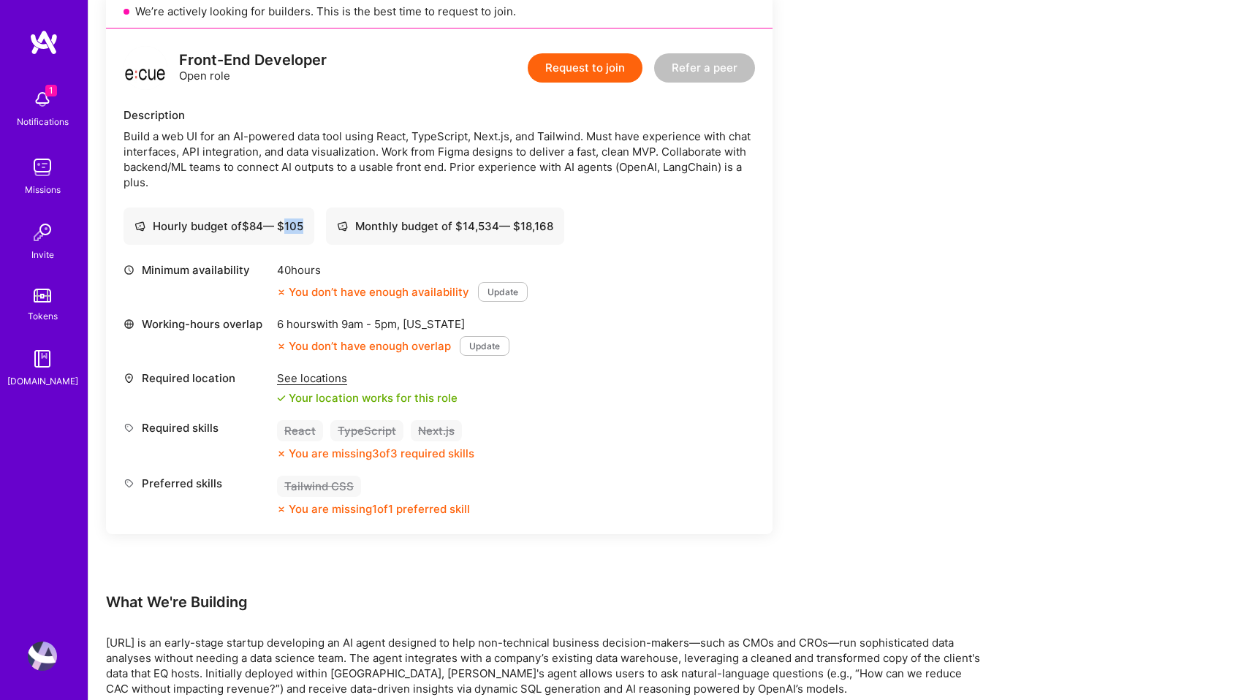
scroll to position [540, 0]
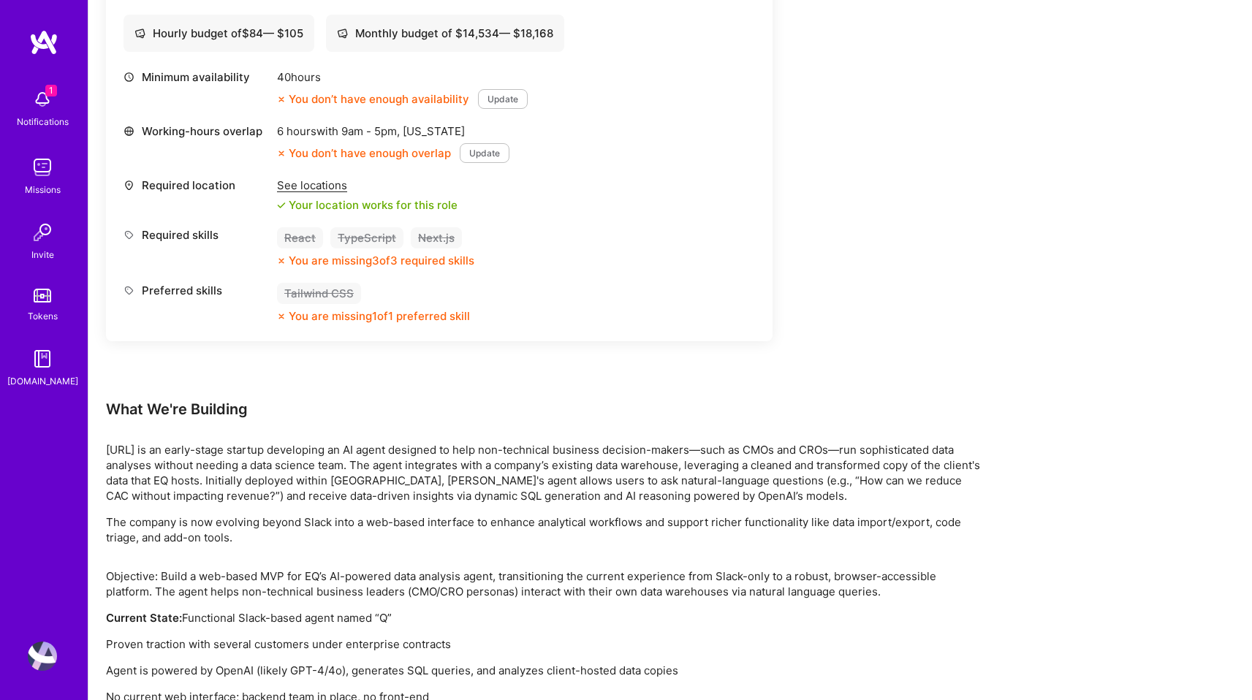
click at [385, 313] on div "You are missing 1 of 1 preferred skill" at bounding box center [379, 316] width 181 height 15
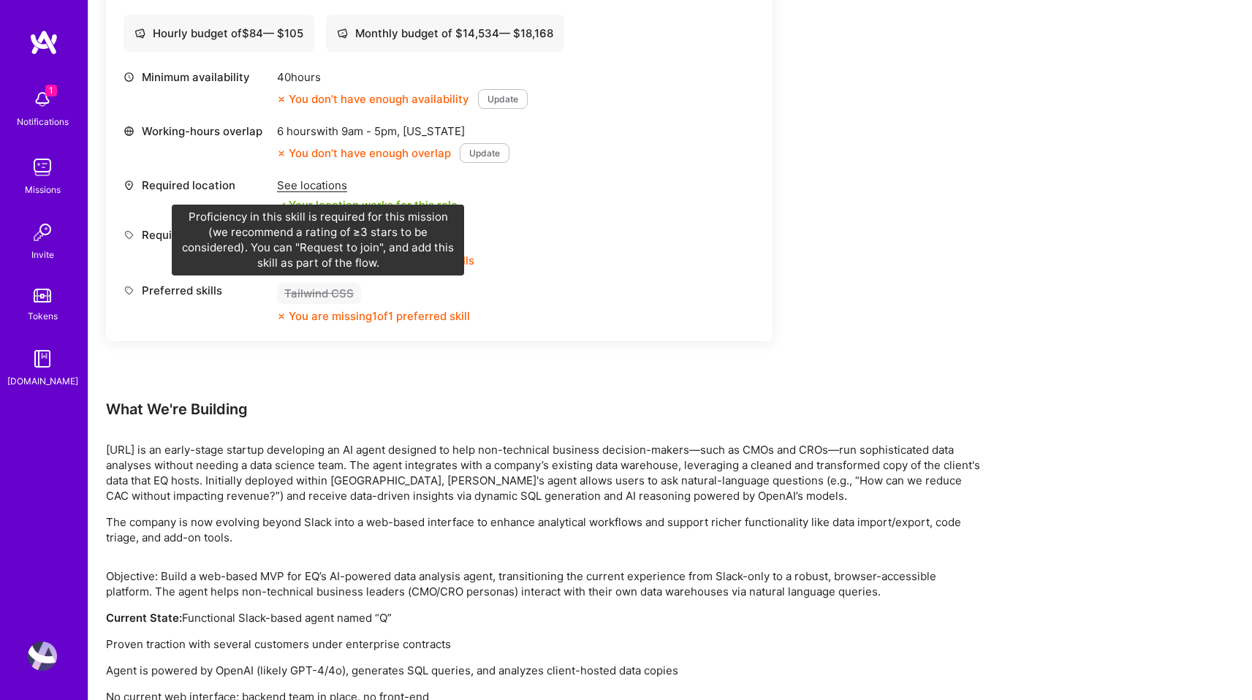
click at [336, 290] on div "Tailwind CSS" at bounding box center [319, 293] width 84 height 21
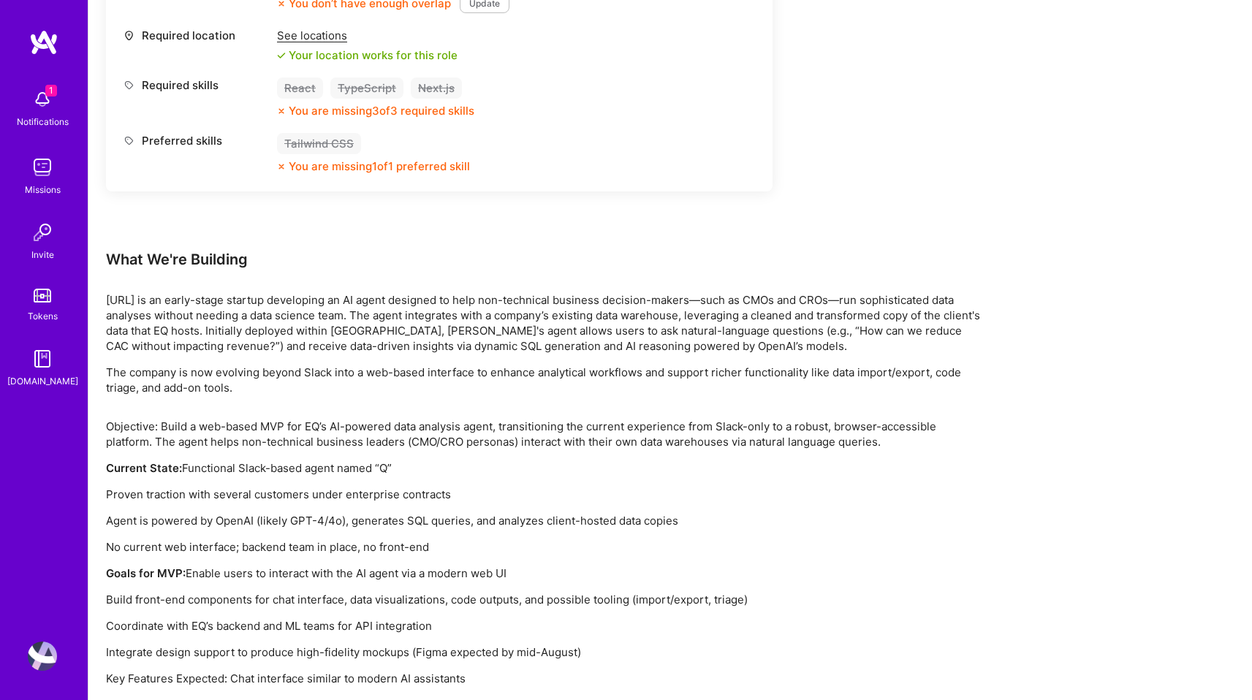
scroll to position [801, 0]
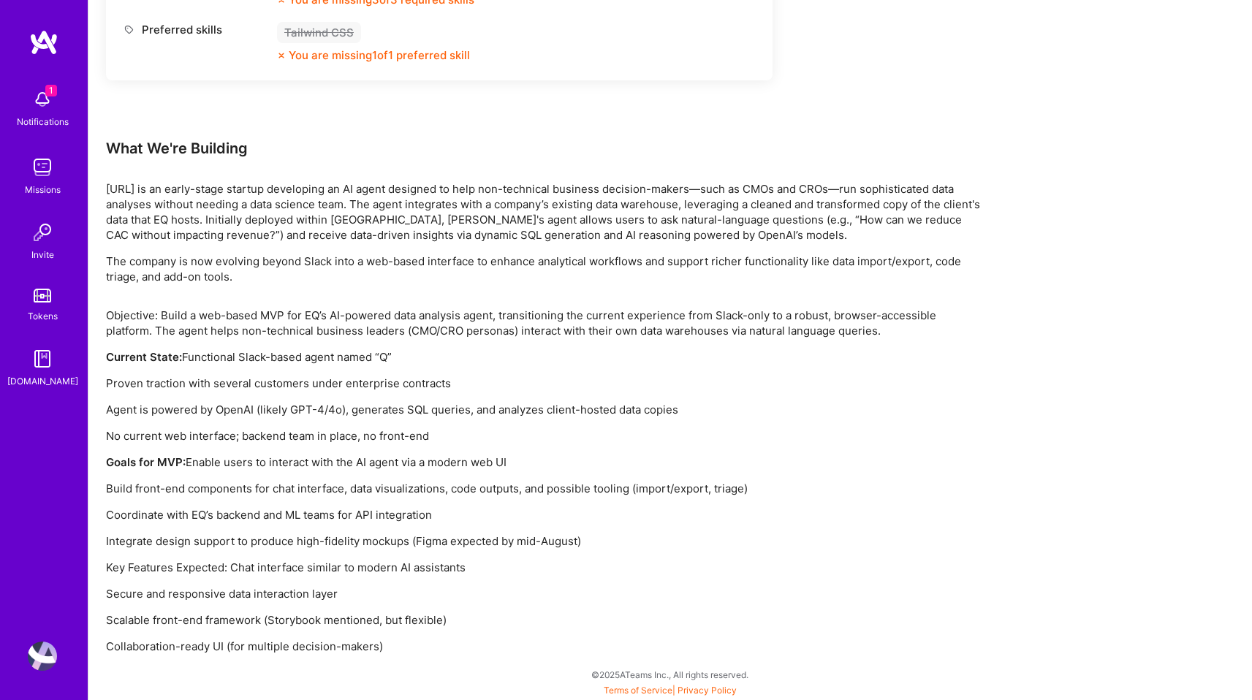
click at [880, 203] on p "[URL] is an early-stage startup developing an AI agent designed to help non-tec…" at bounding box center [544, 211] width 877 height 61
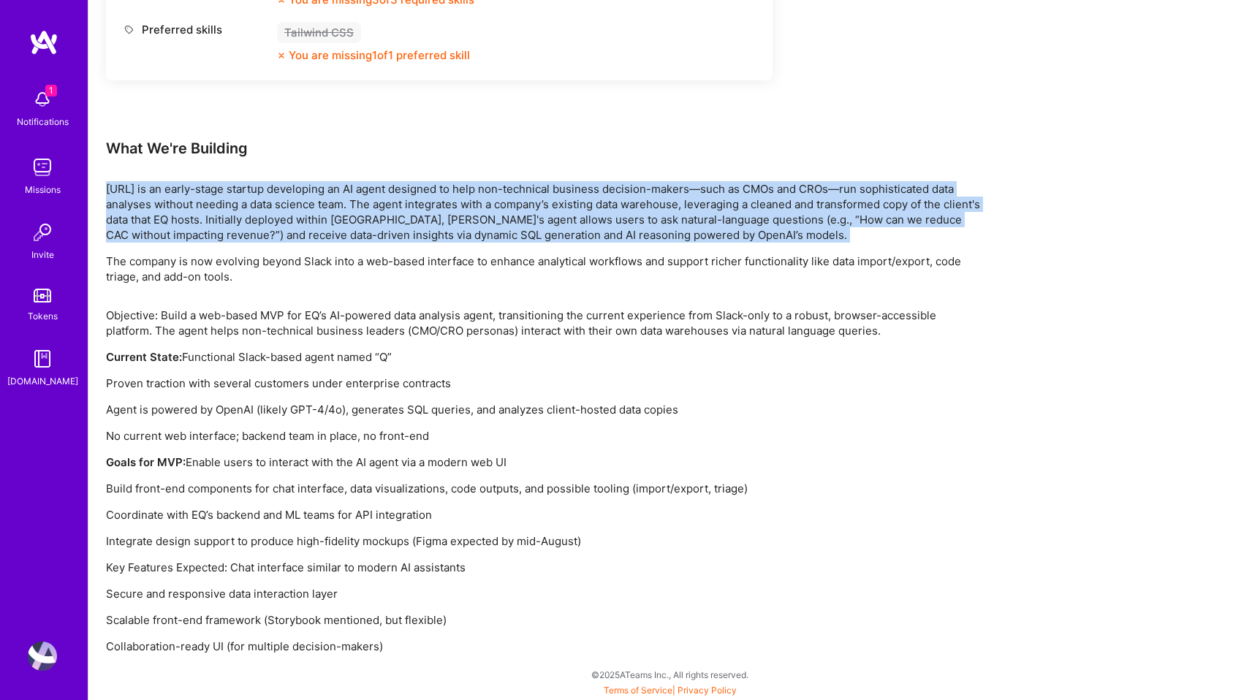
click at [880, 203] on p "[URL] is an early-stage startup developing an AI agent designed to help non-tec…" at bounding box center [544, 211] width 877 height 61
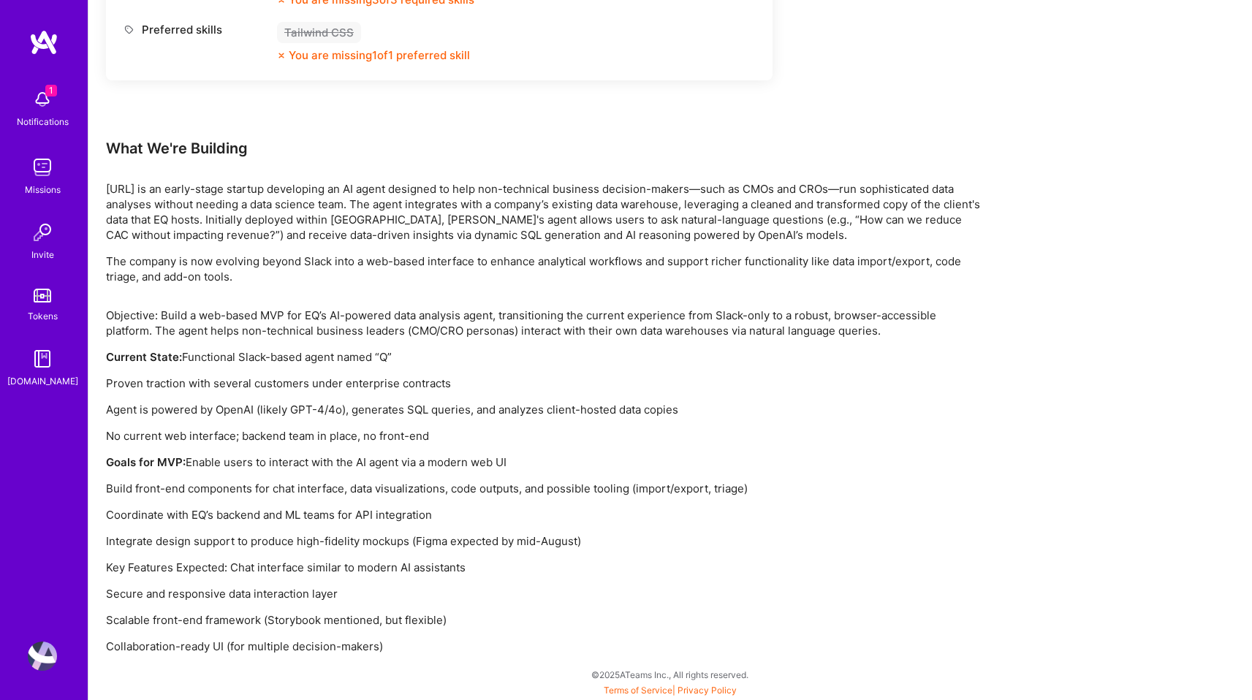
click at [146, 231] on p "[URL] is an early-stage startup developing an AI agent designed to help non-tec…" at bounding box center [544, 211] width 877 height 61
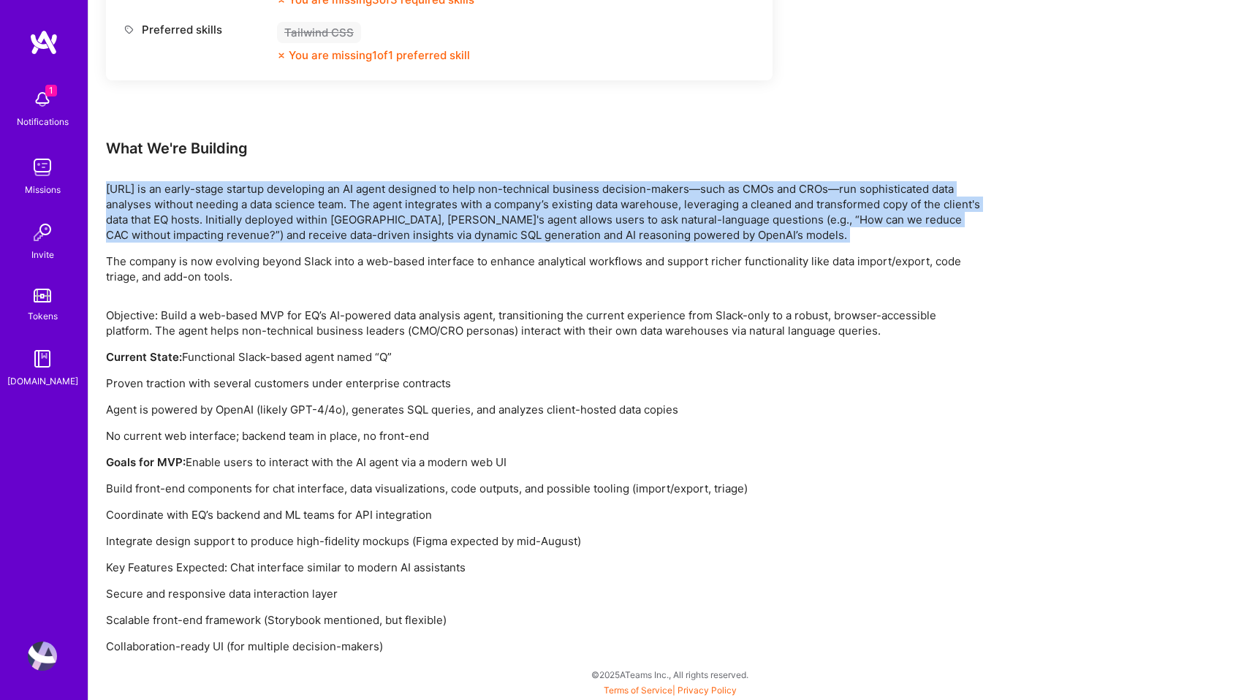
click at [146, 231] on p "[URL] is an early-stage startup developing an AI agent designed to help non-tec…" at bounding box center [544, 211] width 877 height 61
click at [484, 238] on p "[URL] is an early-stage startup developing an AI agent designed to help non-tec…" at bounding box center [544, 211] width 877 height 61
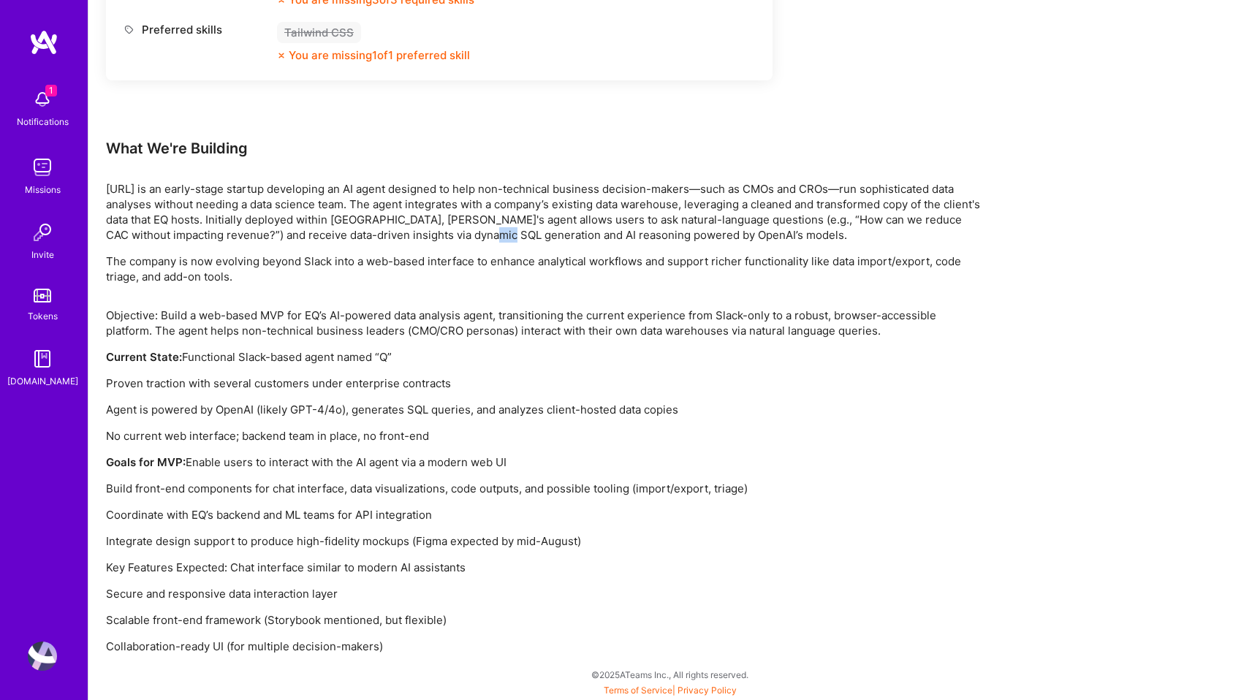
click at [484, 238] on p "[URL] is an early-stage startup developing an AI agent designed to help non-tec…" at bounding box center [544, 211] width 877 height 61
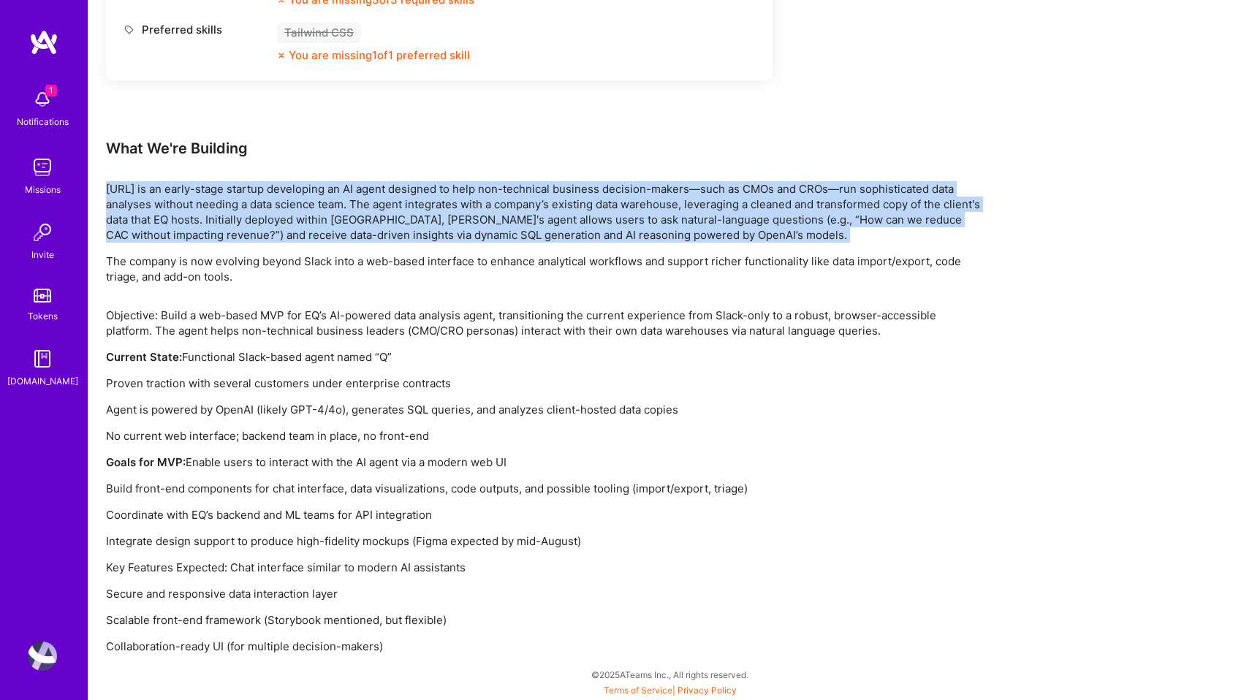
click at [484, 238] on p "[URL] is an early-stage startup developing an AI agent designed to help non-tec…" at bounding box center [544, 211] width 877 height 61
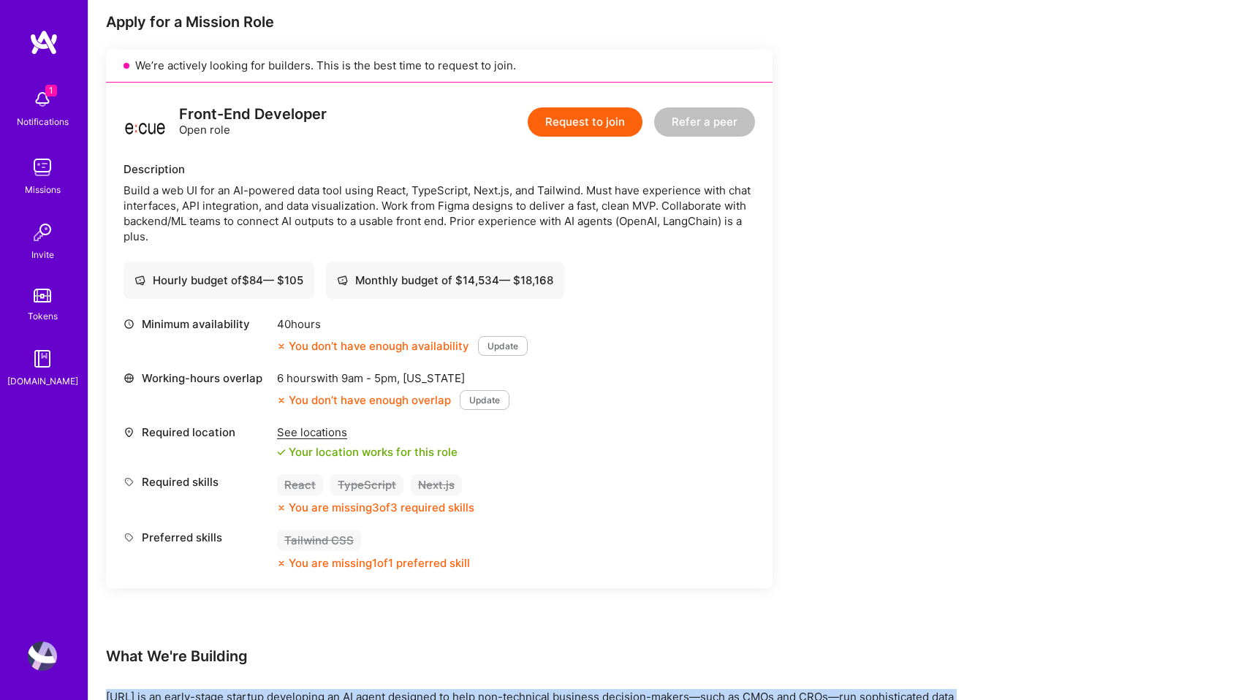
scroll to position [187, 0]
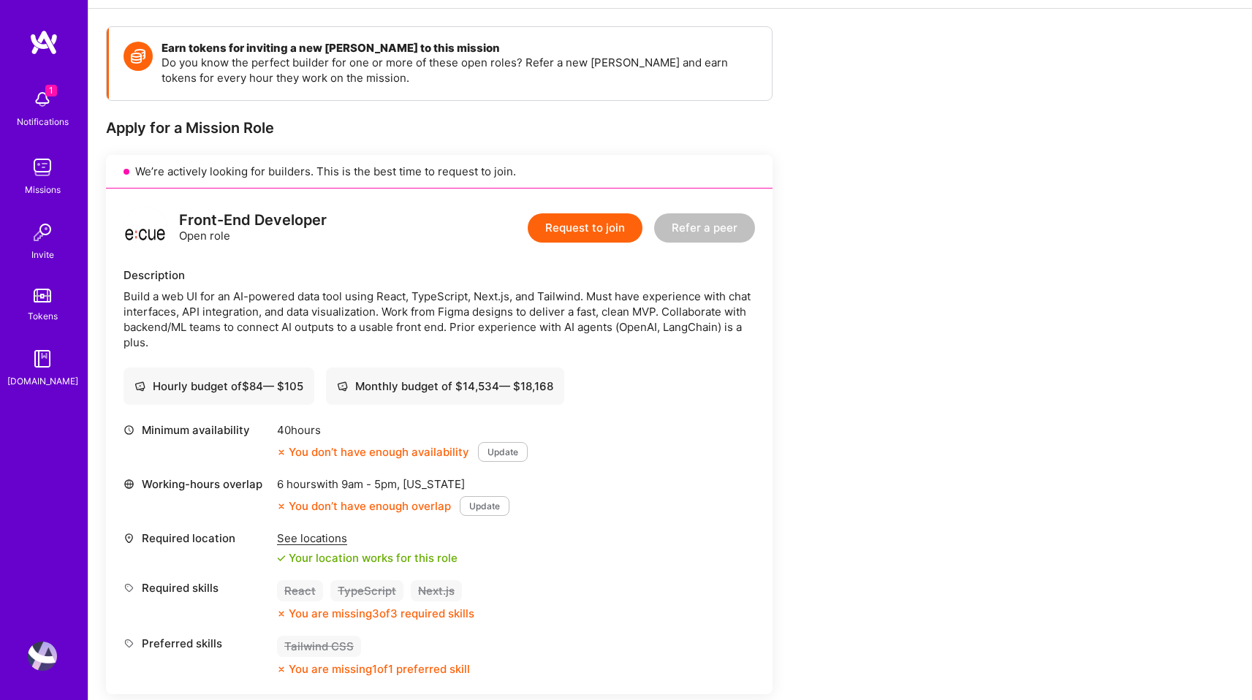
click at [494, 390] on div "Monthly budget of $ 14,534 — $ 18,168" at bounding box center [445, 386] width 216 height 15
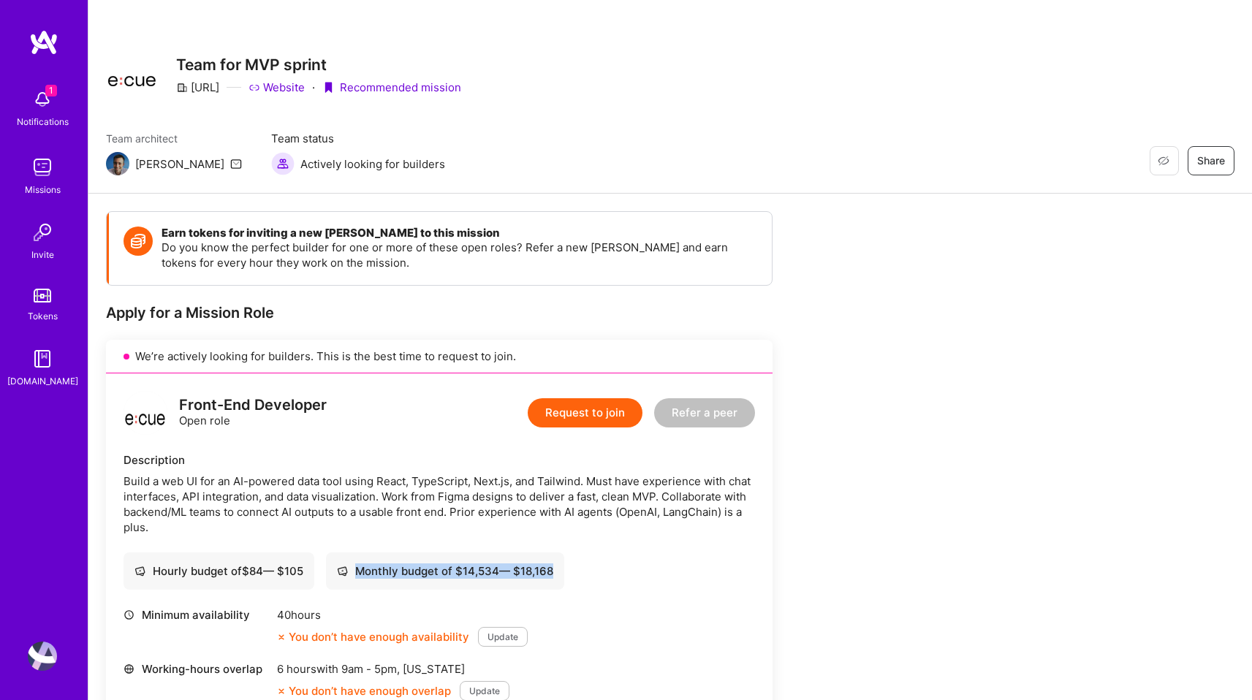
scroll to position [0, 0]
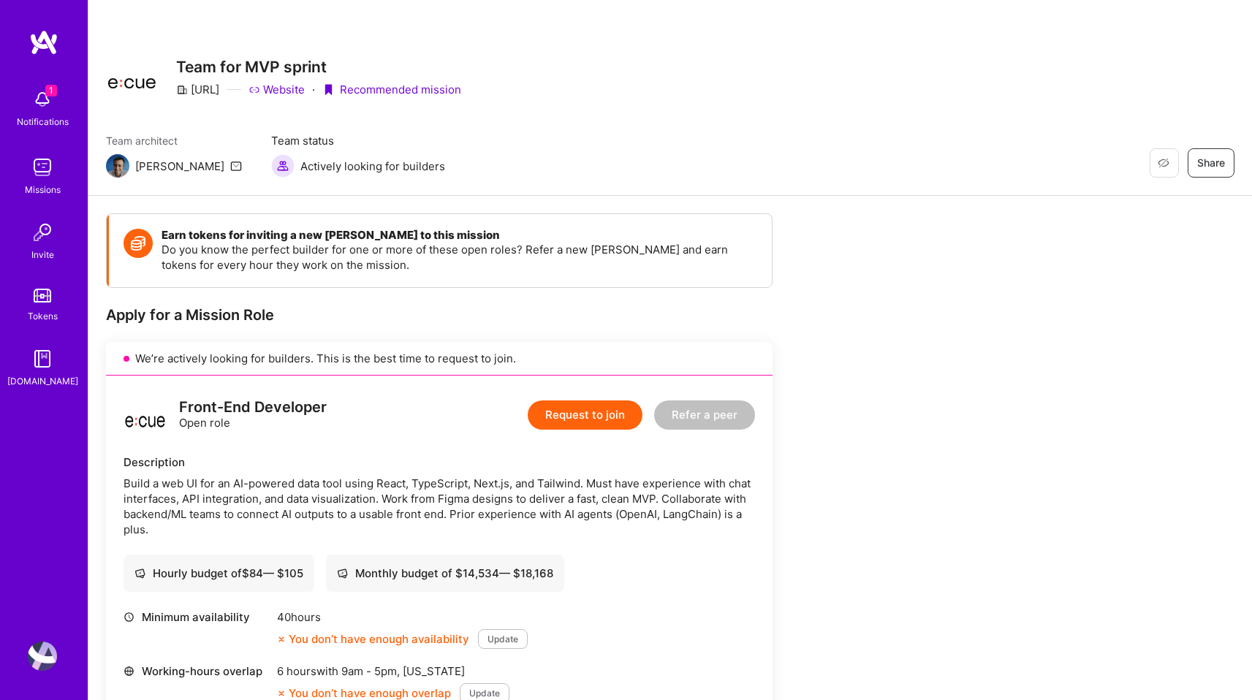
click at [367, 235] on h4 "Earn tokens for inviting a new [PERSON_NAME] to this mission" at bounding box center [460, 235] width 596 height 13
click at [300, 170] on span "Actively looking for builders" at bounding box center [372, 166] width 145 height 15
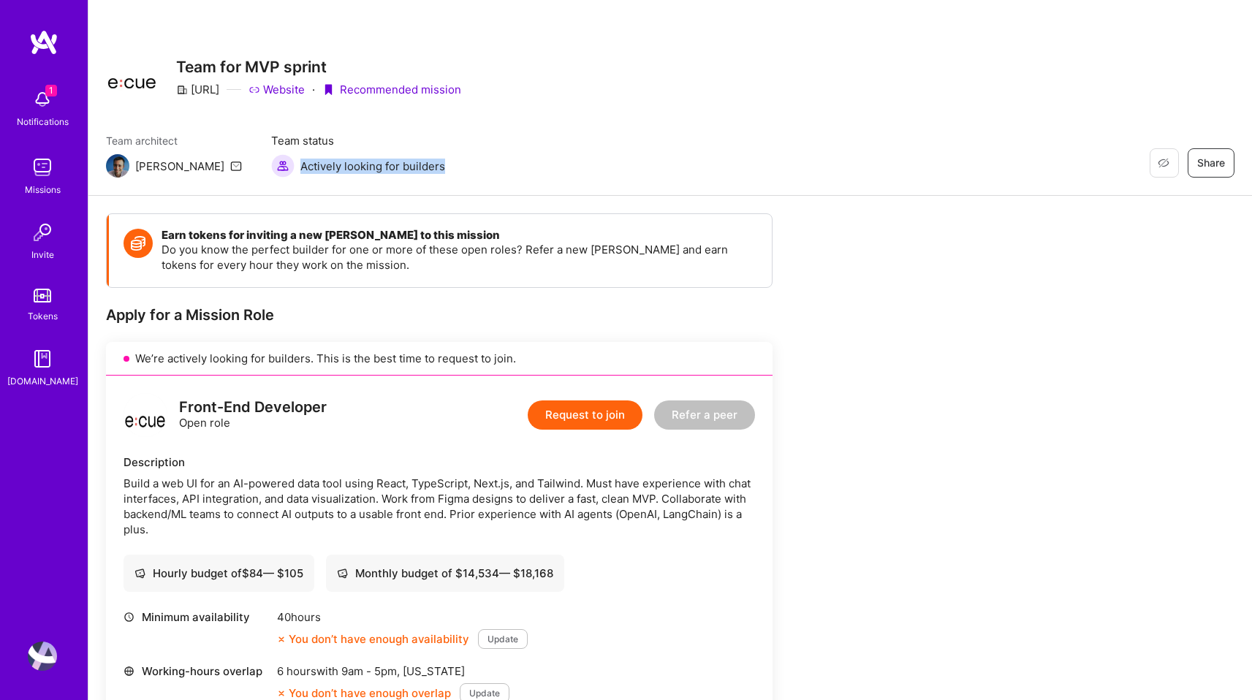
click at [300, 170] on span "Actively looking for builders" at bounding box center [372, 166] width 145 height 15
click at [230, 167] on icon at bounding box center [236, 166] width 12 height 12
drag, startPoint x: 395, startPoint y: 333, endPoint x: 492, endPoint y: 394, distance: 114.6
click at [395, 333] on div "Apply for a Mission Role We’re actively looking for builders. This is the best …" at bounding box center [439, 594] width 667 height 576
click at [43, 676] on div "1 Notifications Missions Invite Tokens [DOMAIN_NAME] Profile" at bounding box center [44, 350] width 88 height 700
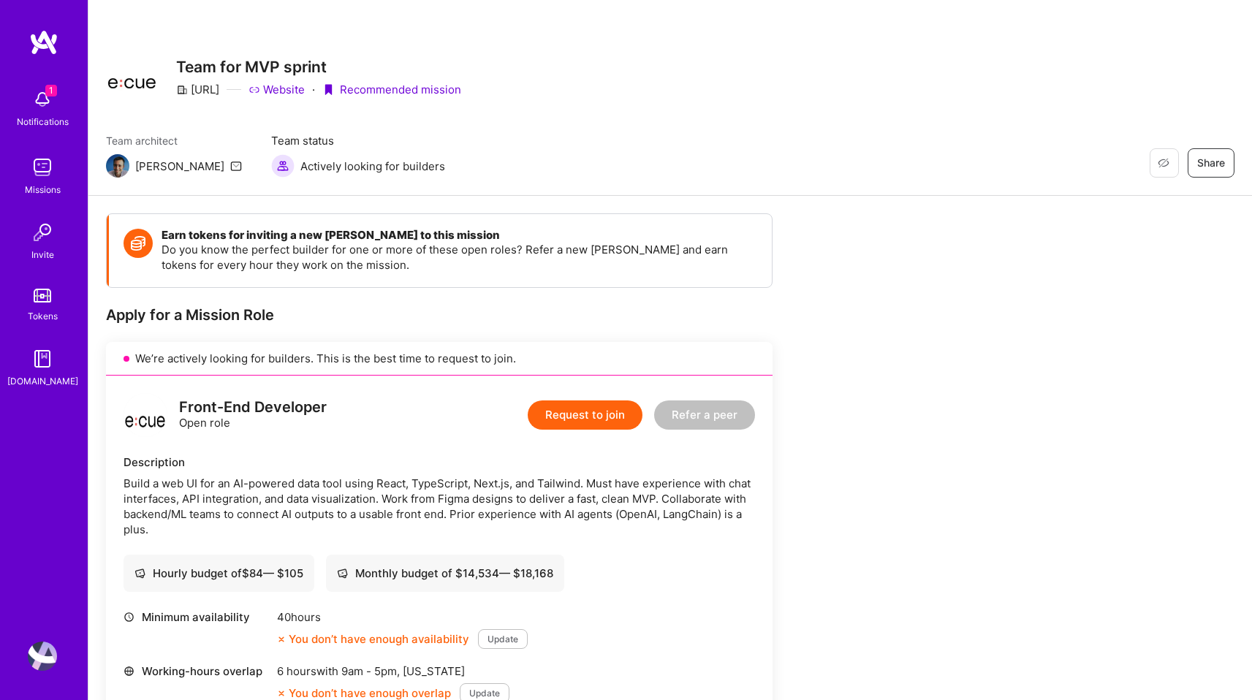
click at [47, 653] on img at bounding box center [42, 656] width 29 height 29
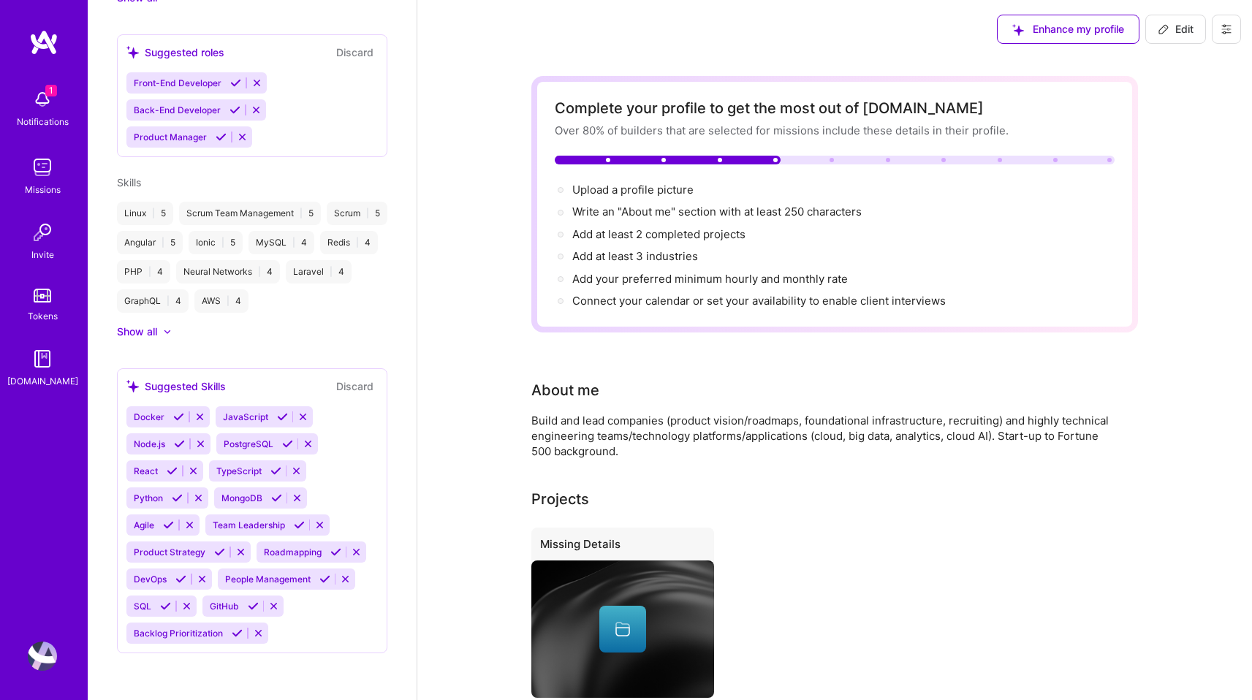
click at [1178, 37] on button "Edit" at bounding box center [1176, 29] width 61 height 29
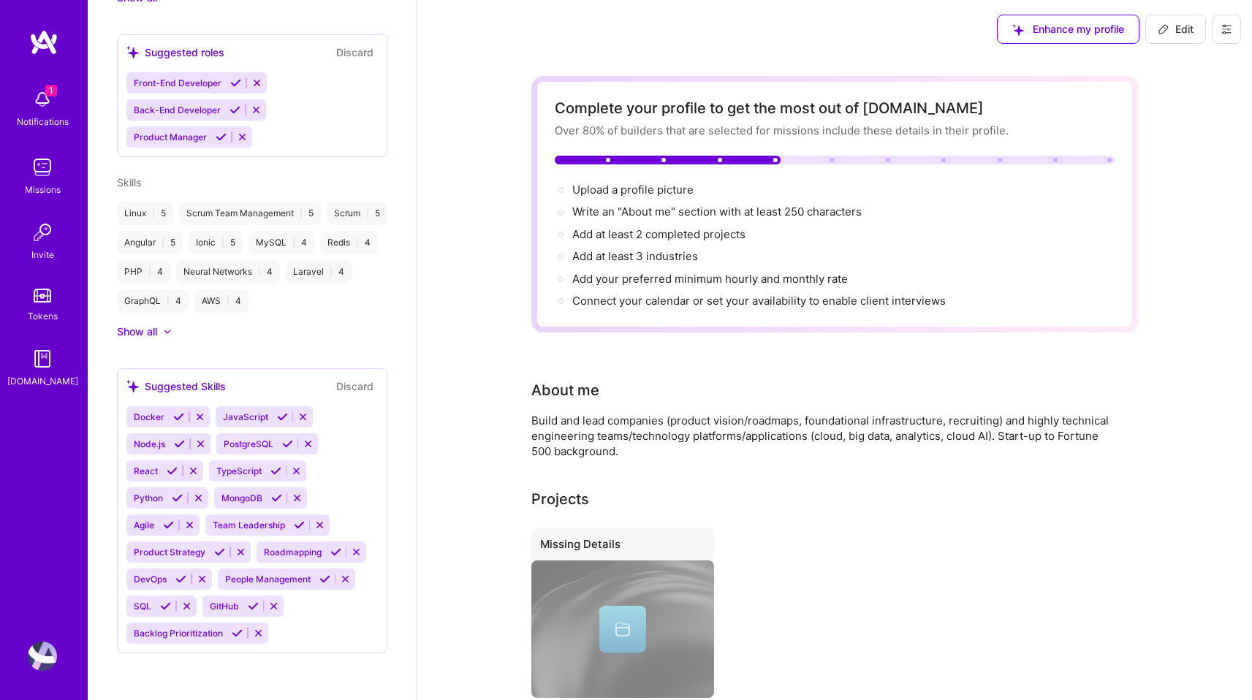
scroll to position [515, 0]
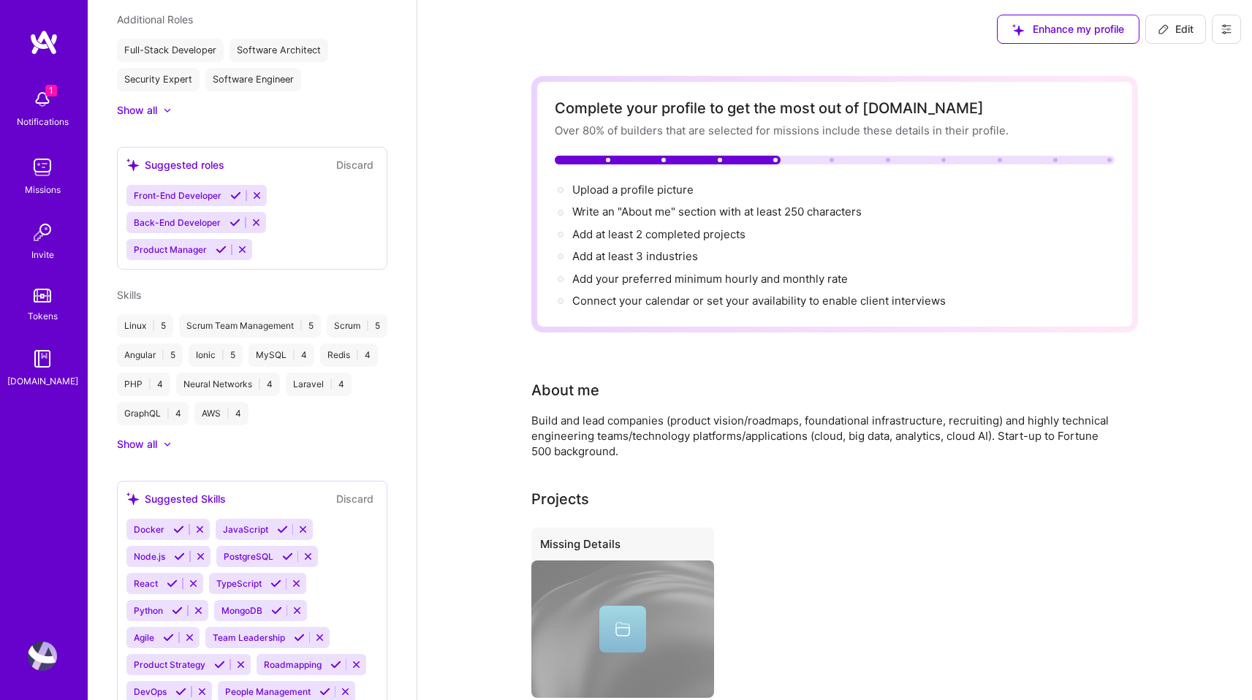
select select "US"
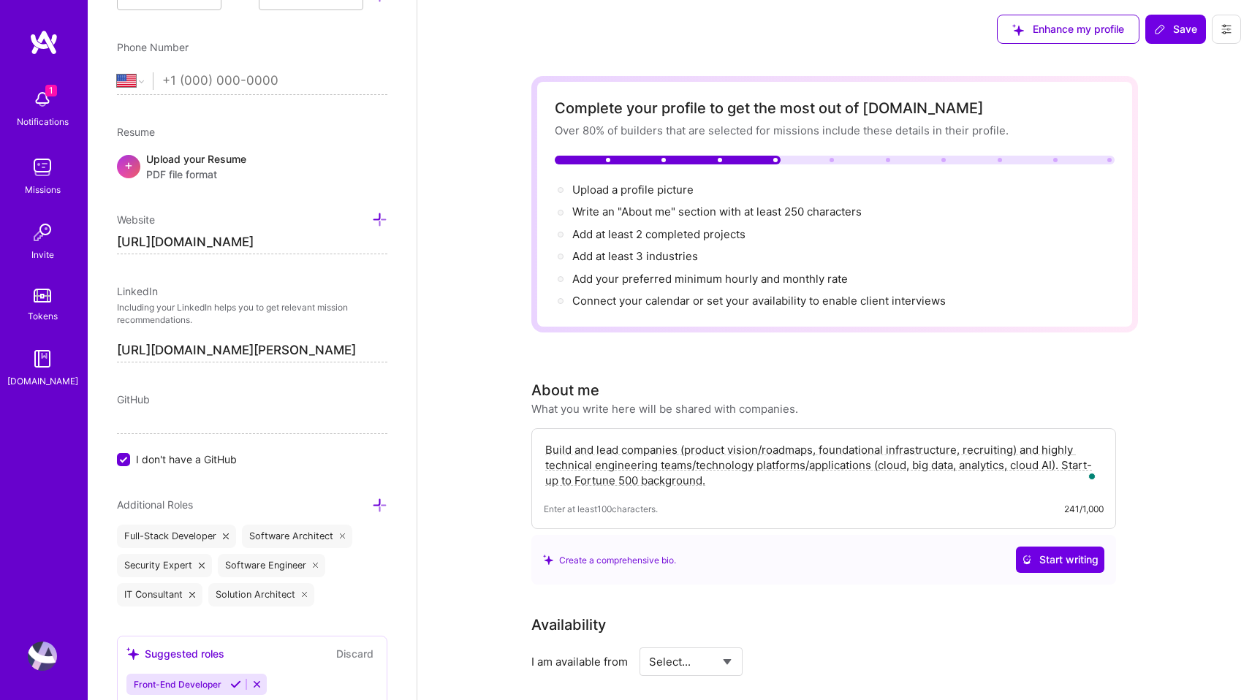
click at [170, 303] on p "Including your LinkedIn helps you to get relevant mission recommendations." at bounding box center [252, 314] width 271 height 25
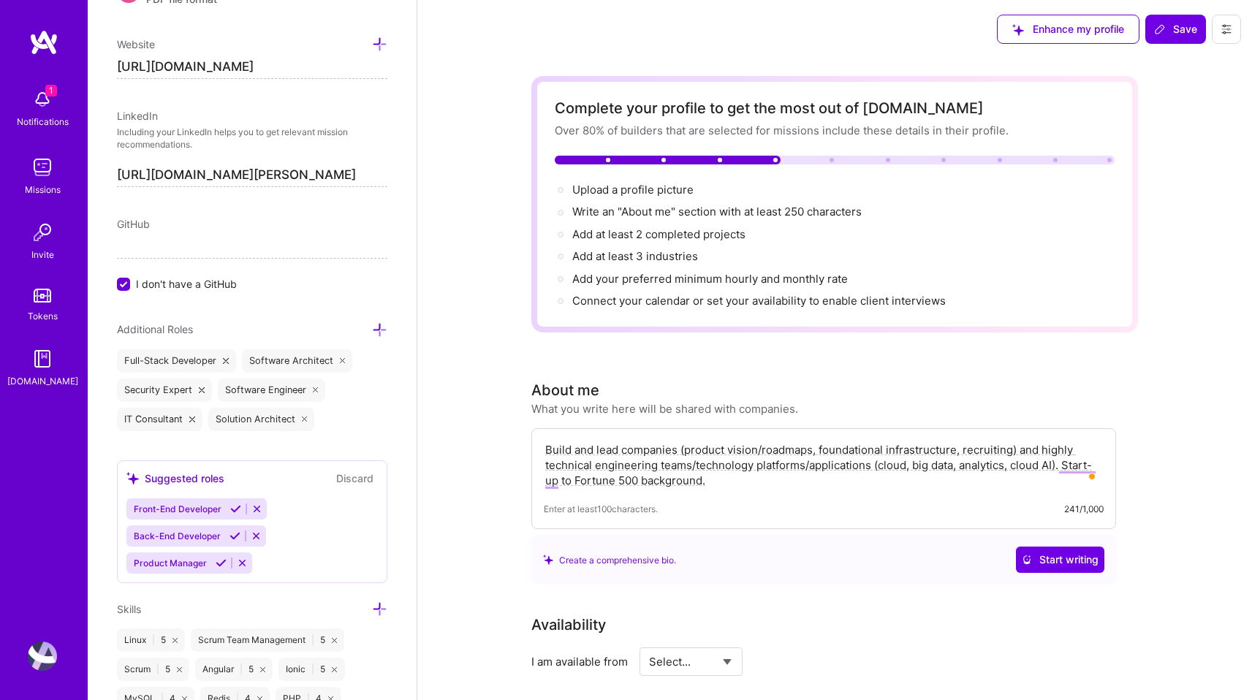
scroll to position [1176, 0]
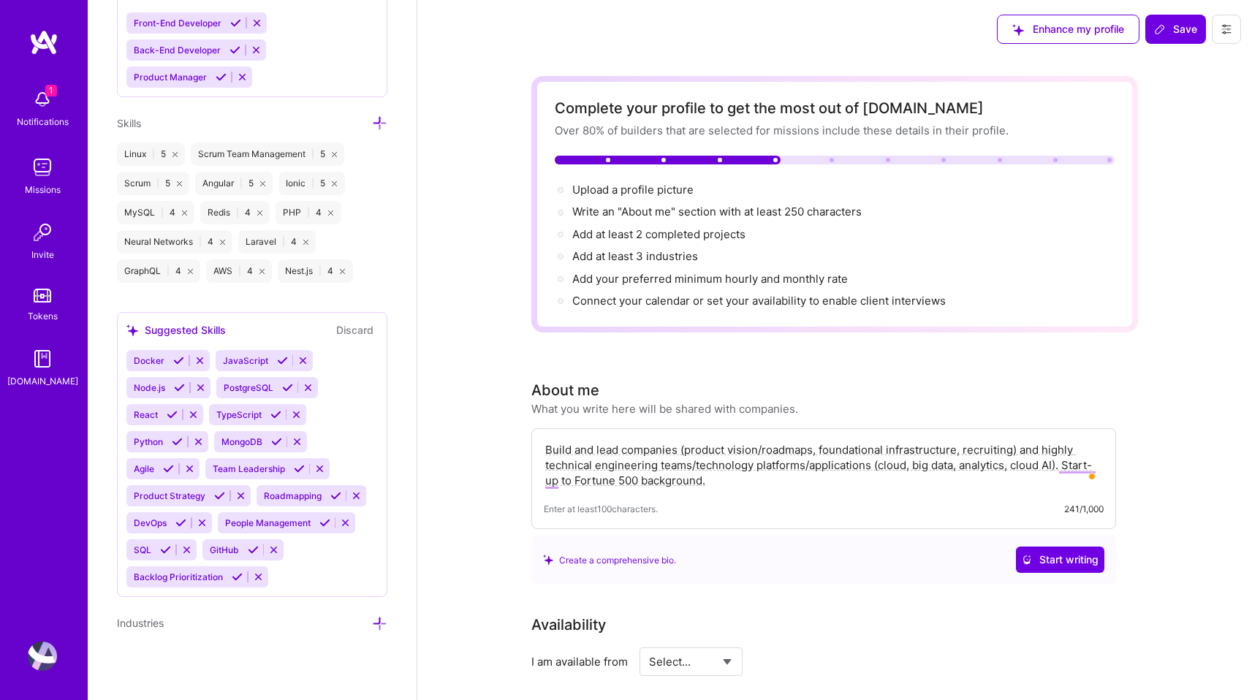
click at [1225, 33] on icon at bounding box center [1226, 29] width 9 height 9
click at [1201, 63] on button "Settings" at bounding box center [1187, 62] width 110 height 37
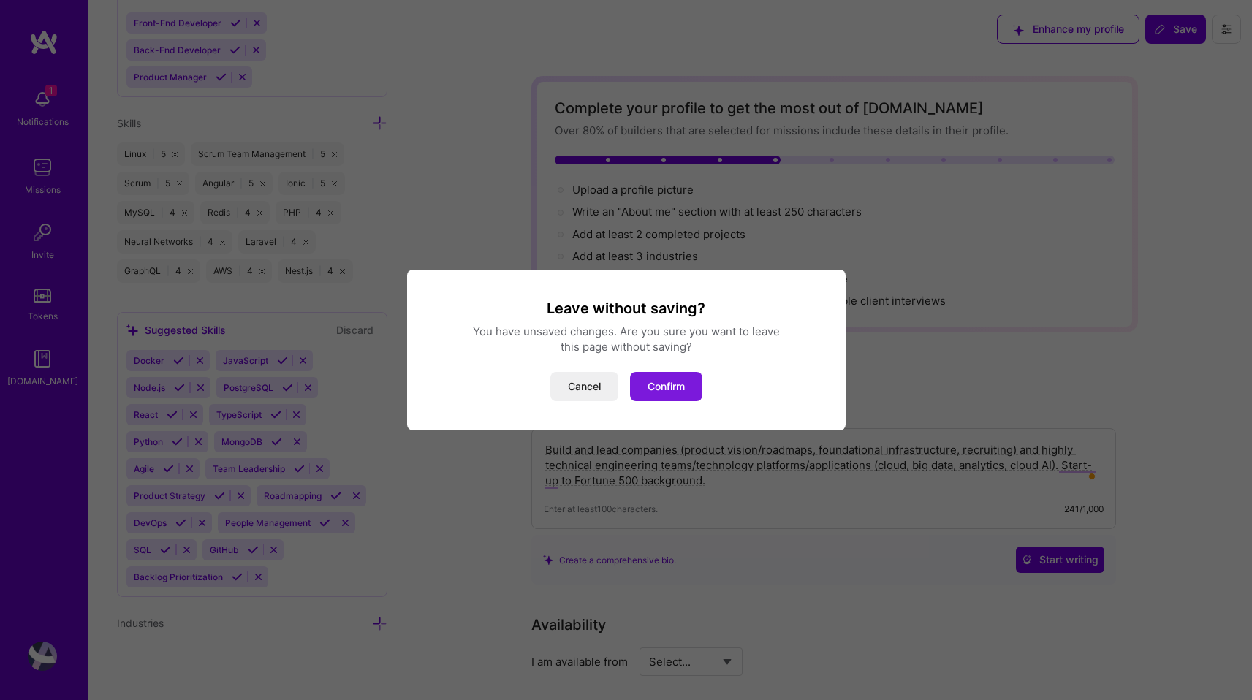
click at [647, 387] on button "Confirm" at bounding box center [666, 386] width 72 height 29
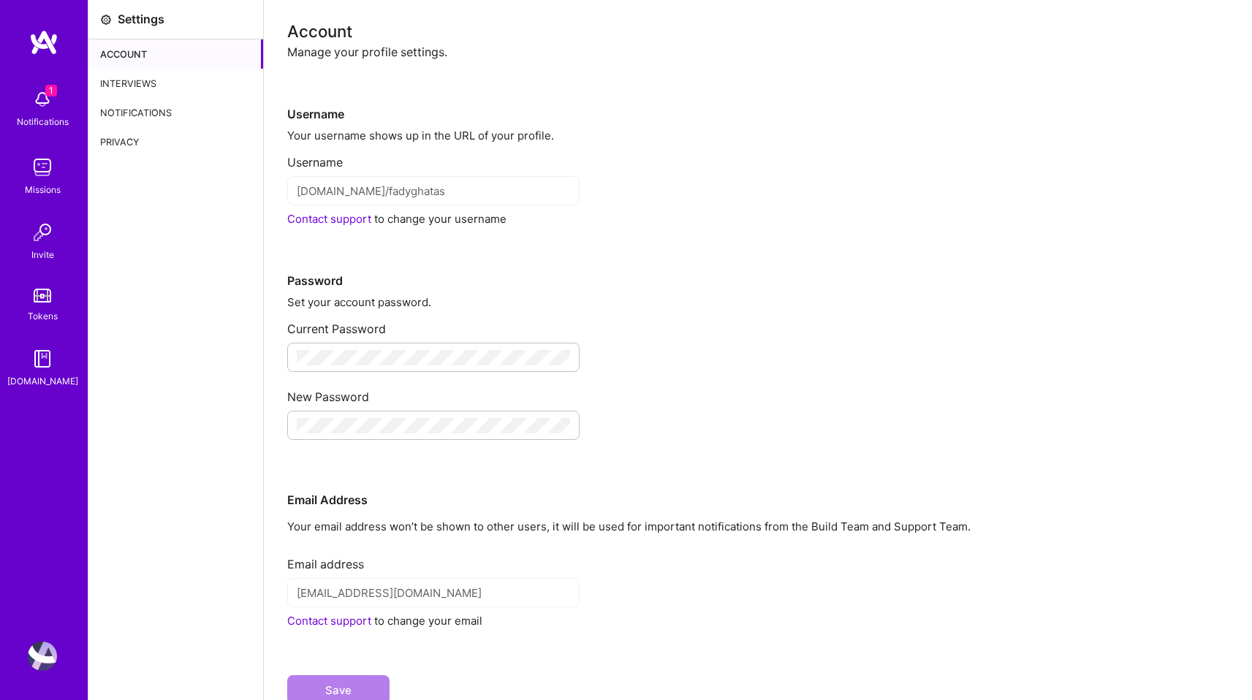
click at [145, 66] on div "Account" at bounding box center [175, 53] width 175 height 29
click at [151, 76] on div "Interviews" at bounding box center [175, 83] width 175 height 29
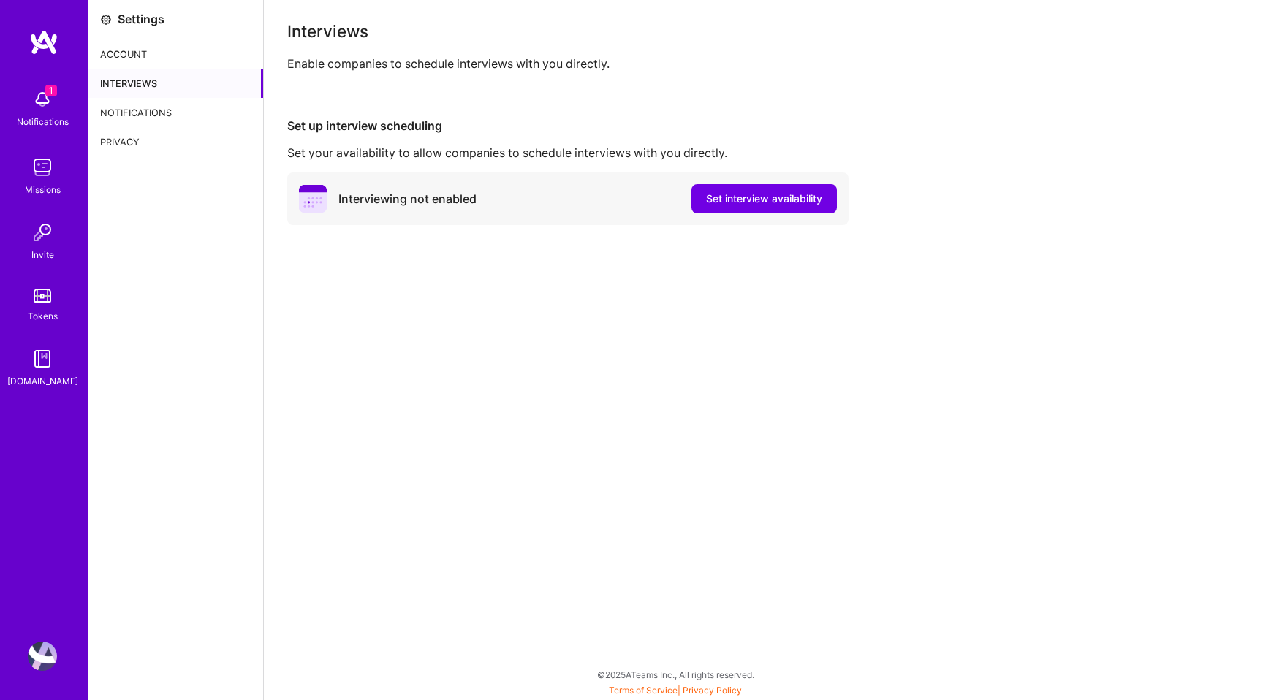
click at [158, 111] on div "Notifications" at bounding box center [175, 112] width 175 height 29
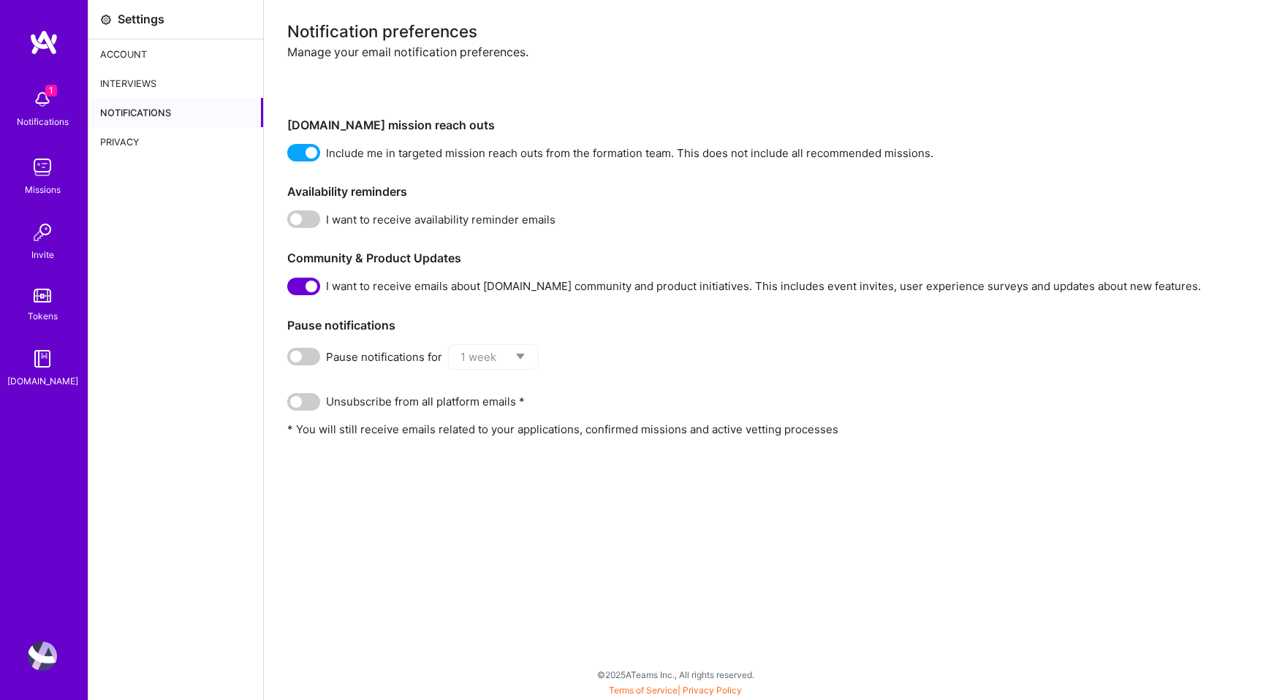
click at [164, 135] on div "Privacy" at bounding box center [175, 141] width 175 height 29
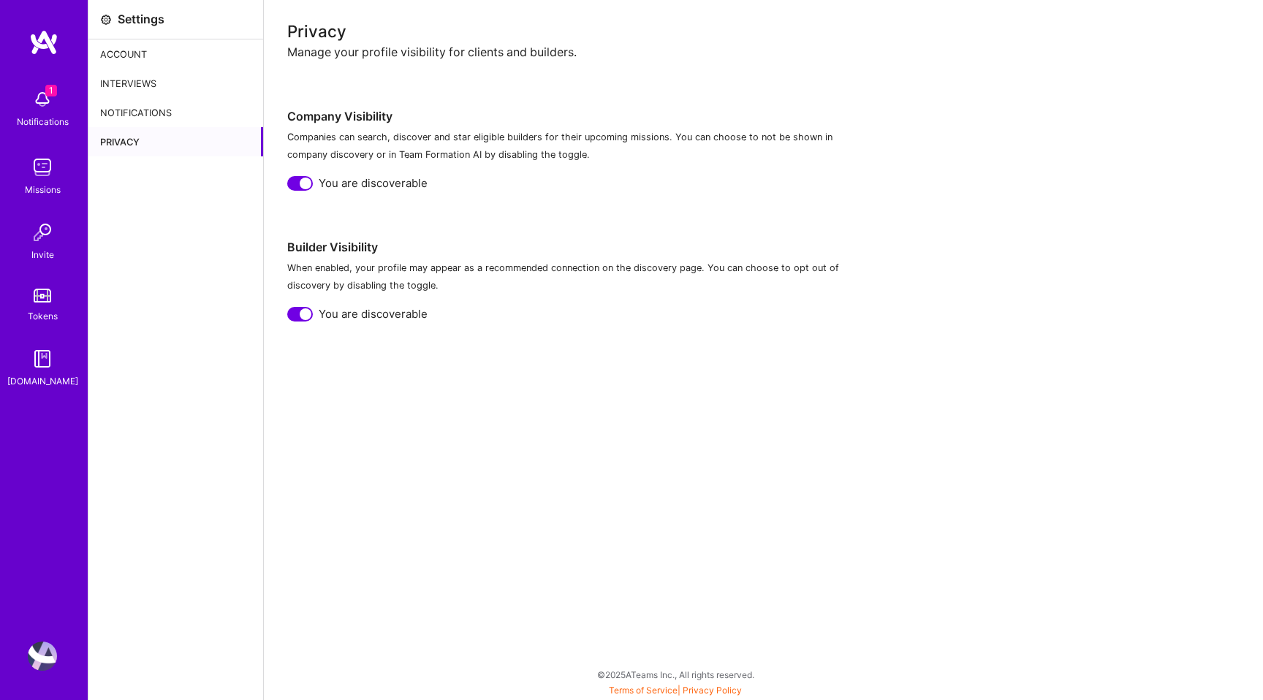
click at [31, 368] on img at bounding box center [42, 358] width 29 height 29
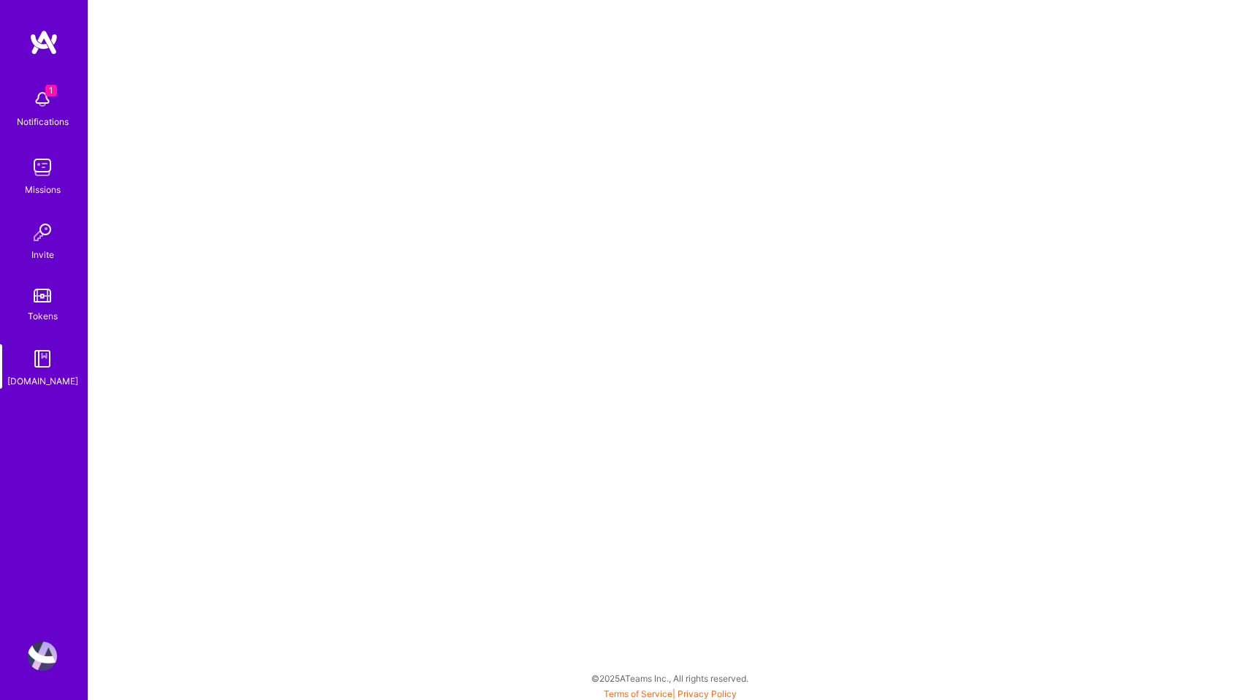
click at [29, 50] on img at bounding box center [43, 42] width 29 height 26
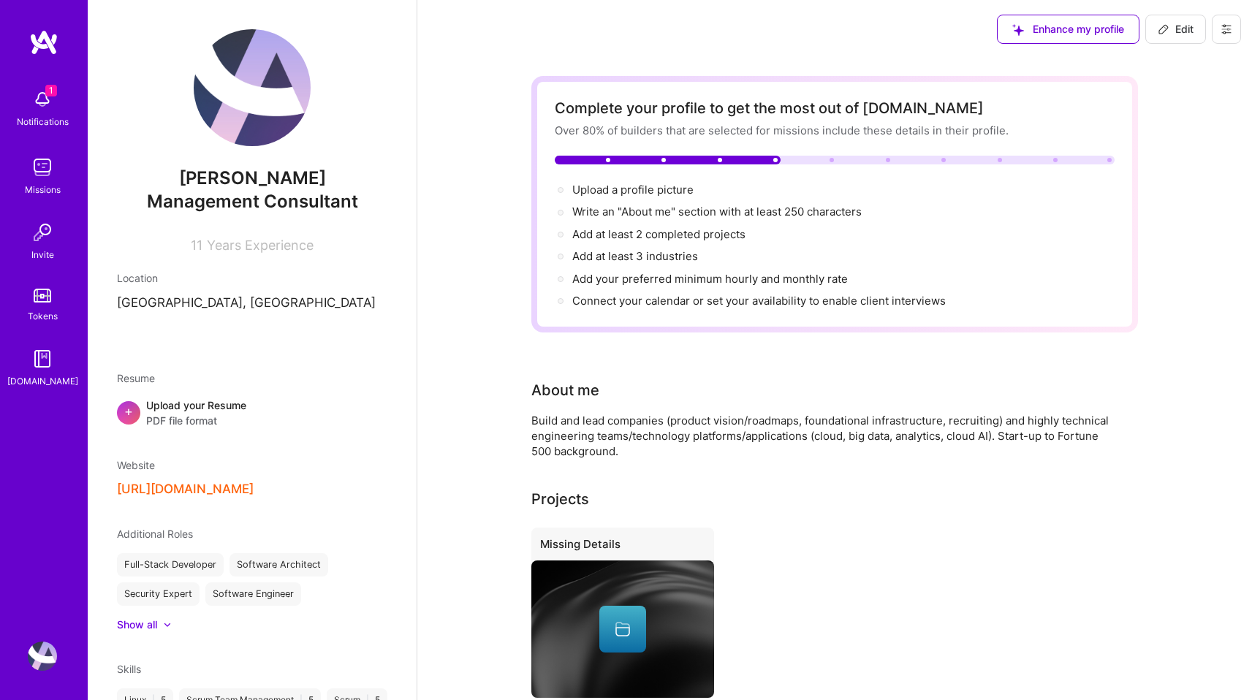
click at [35, 50] on img at bounding box center [43, 42] width 29 height 26
click at [48, 101] on img at bounding box center [42, 99] width 29 height 29
click at [37, 53] on img at bounding box center [43, 42] width 29 height 26
click at [39, 48] on img at bounding box center [43, 42] width 29 height 26
click at [237, 90] on img at bounding box center [252, 87] width 117 height 117
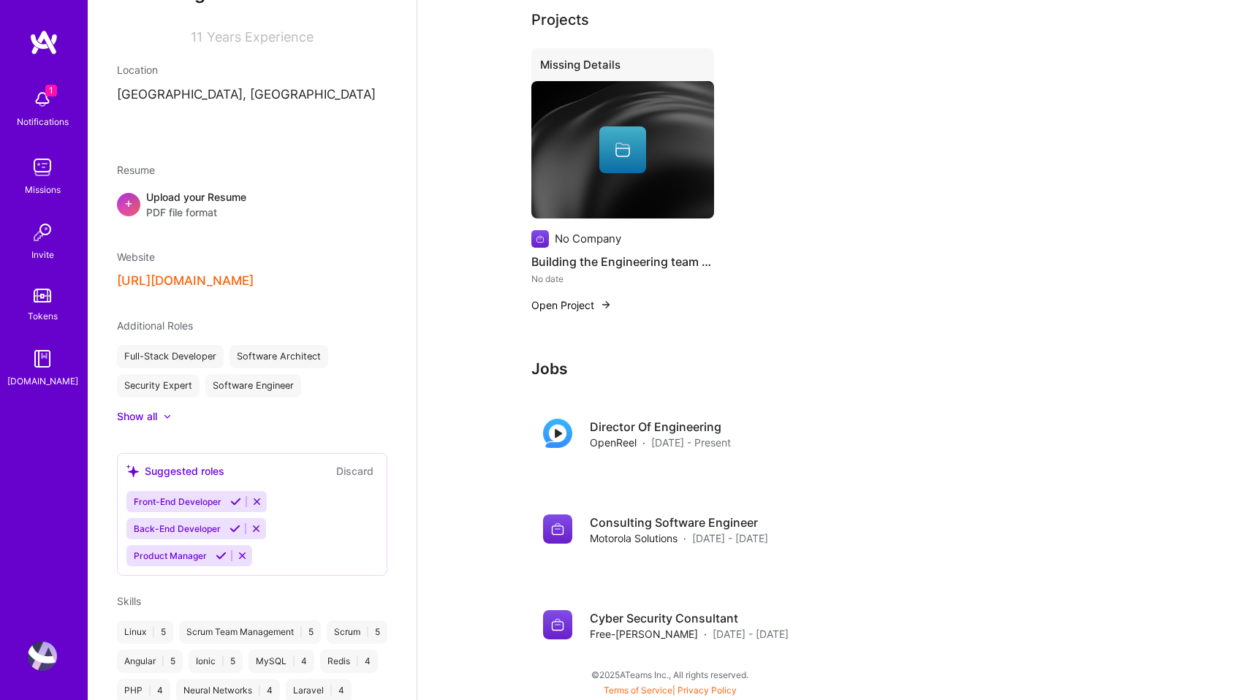
scroll to position [654, 0]
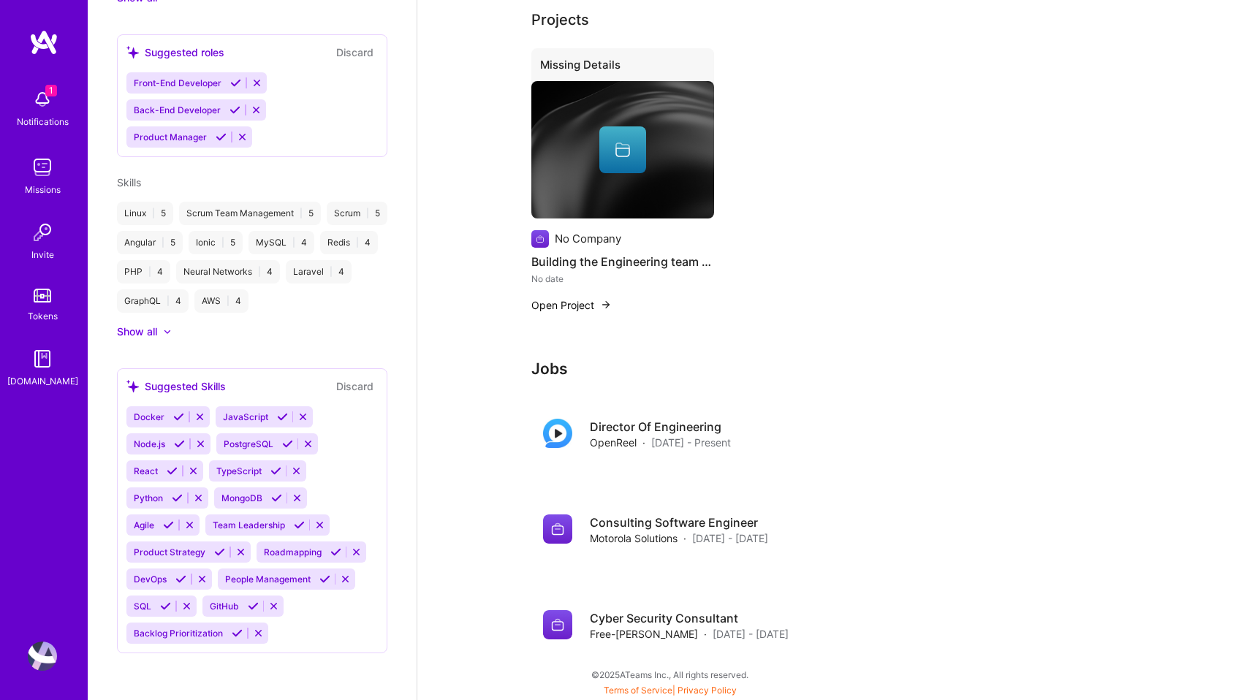
click at [42, 174] on img at bounding box center [42, 167] width 29 height 29
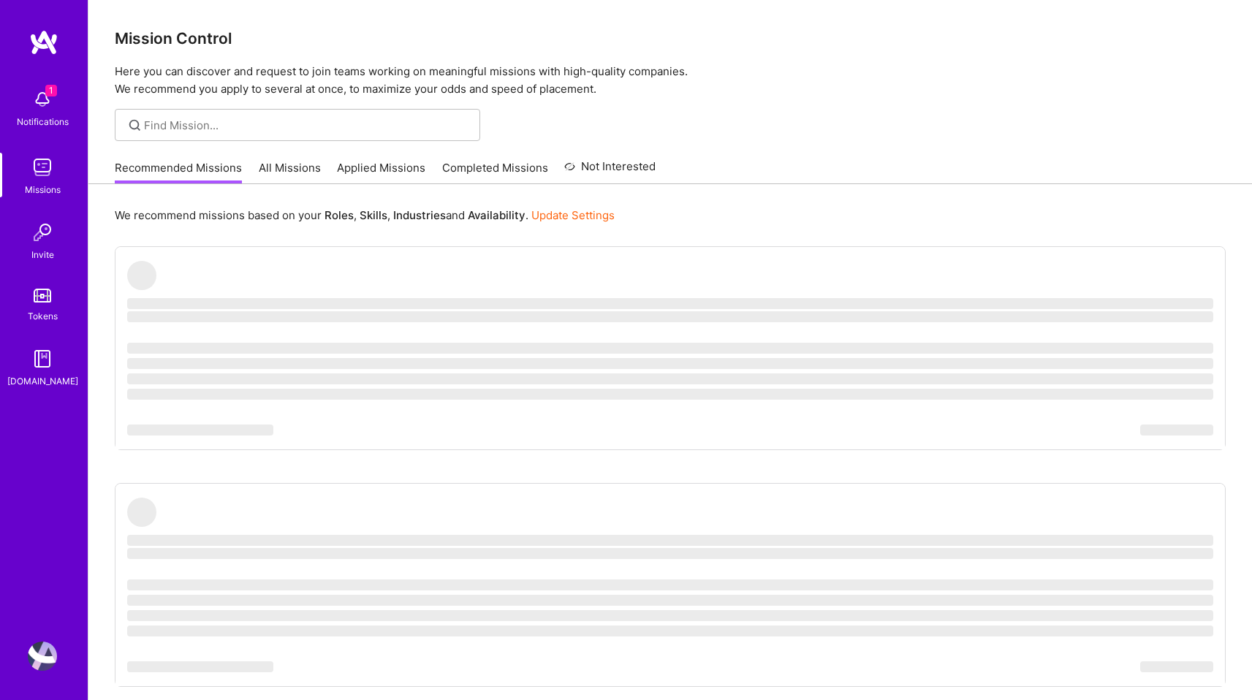
click at [42, 120] on div "Notifications" at bounding box center [43, 121] width 52 height 15
click at [42, 31] on img at bounding box center [43, 42] width 29 height 26
